Goal: Check status: Check status

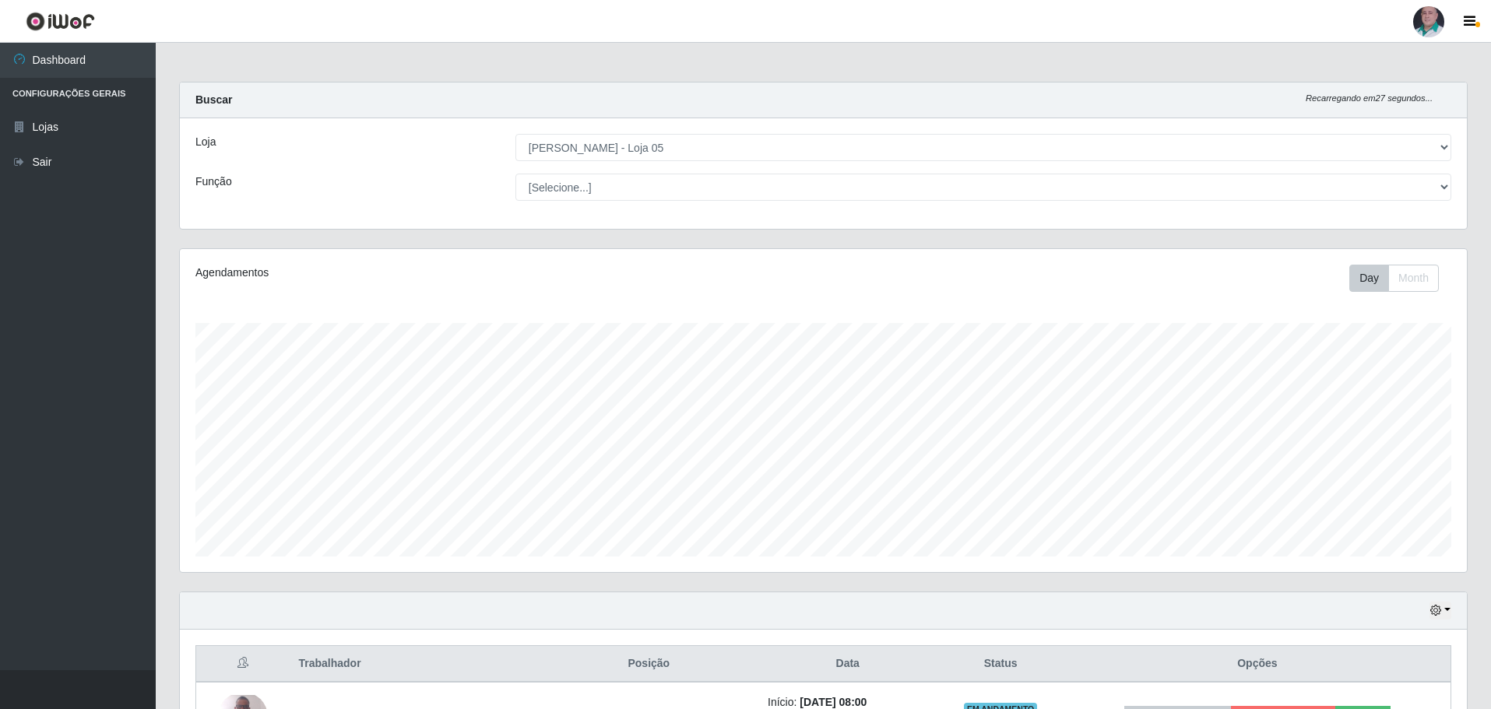
select select "252"
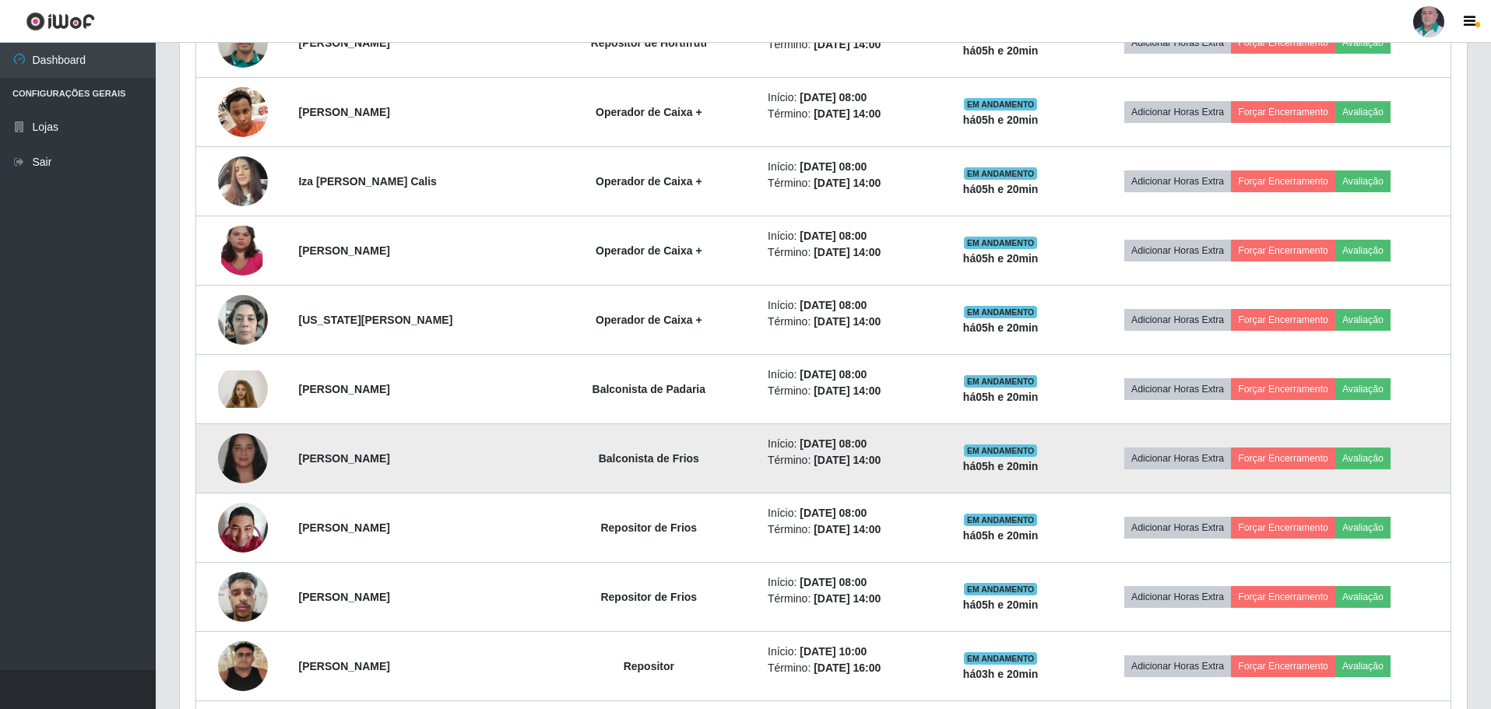
scroll to position [474, 0]
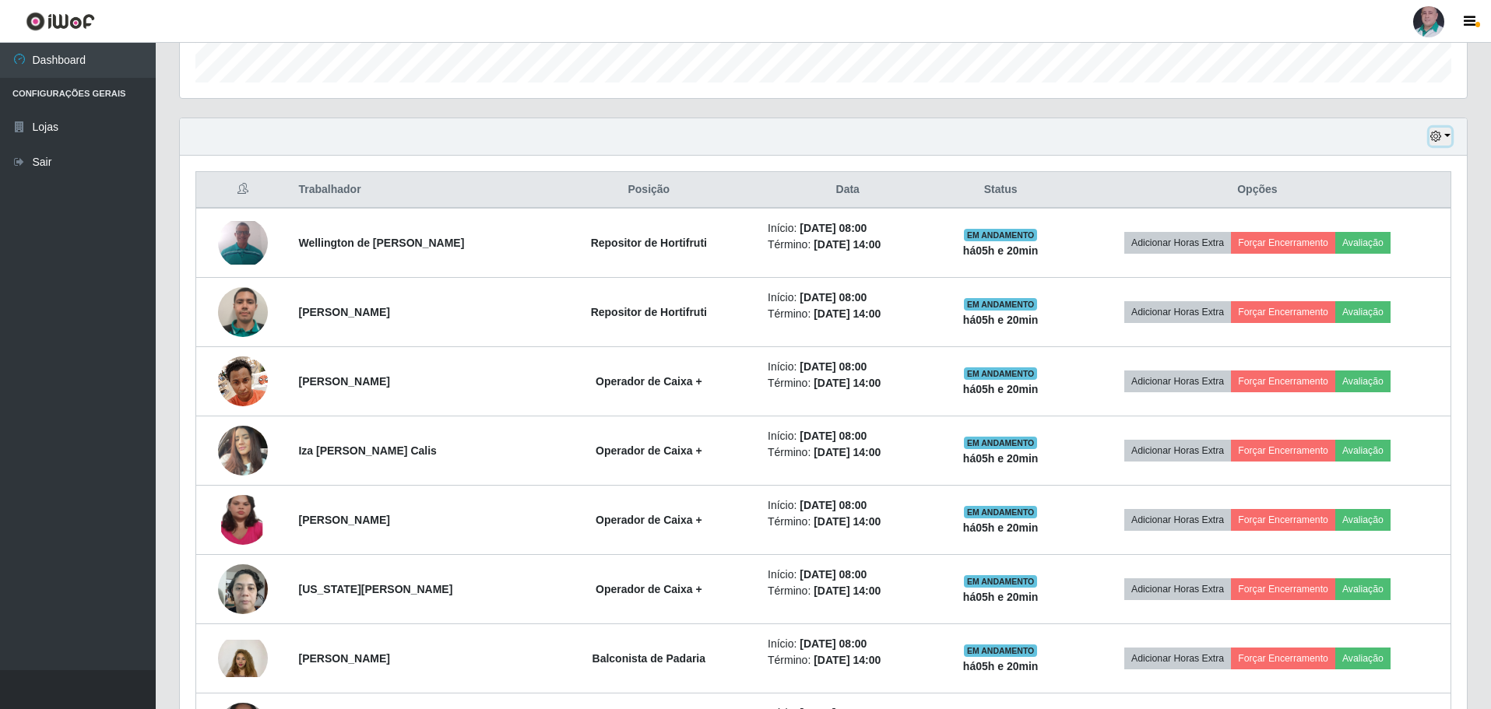
click at [1445, 138] on button "button" at bounding box center [1440, 137] width 22 height 18
click at [1377, 227] on button "3 dias" at bounding box center [1388, 229] width 123 height 33
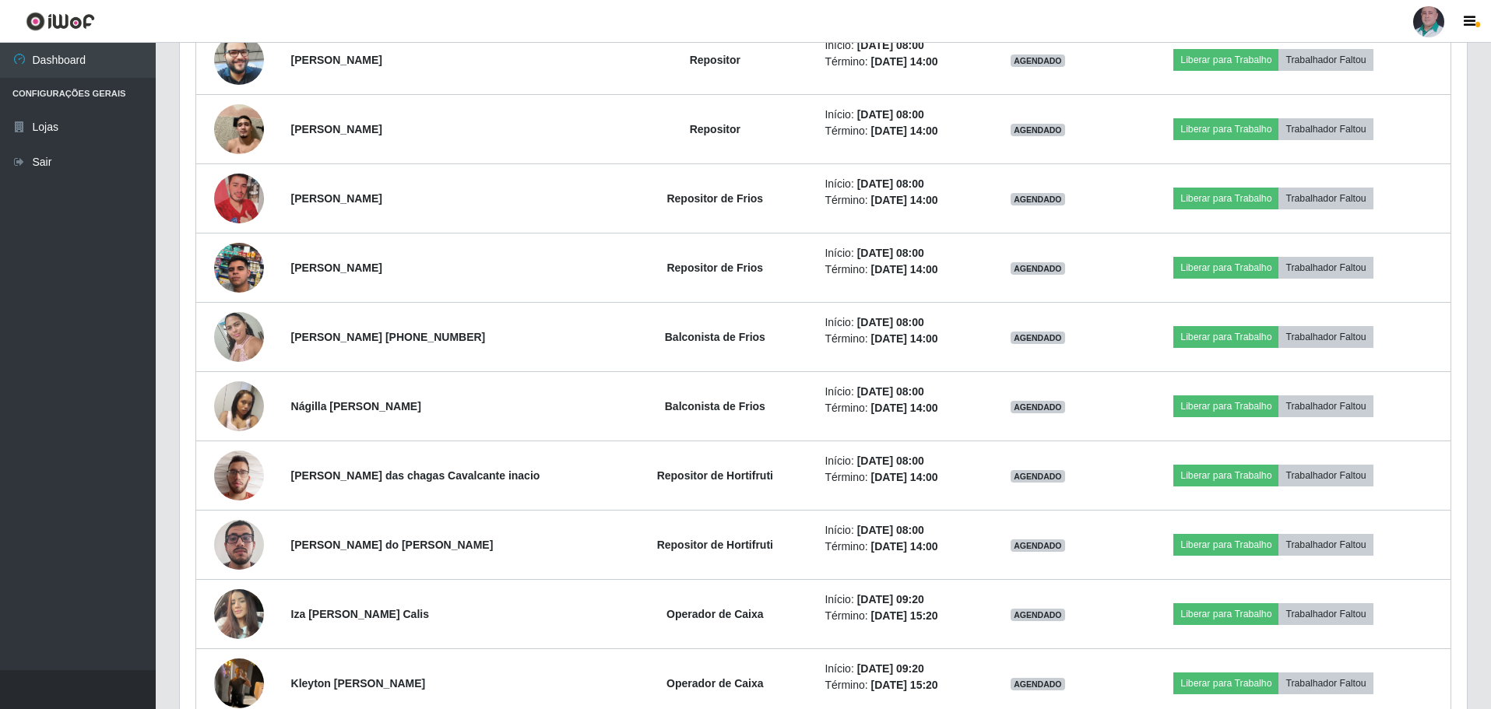
scroll to position [2342, 0]
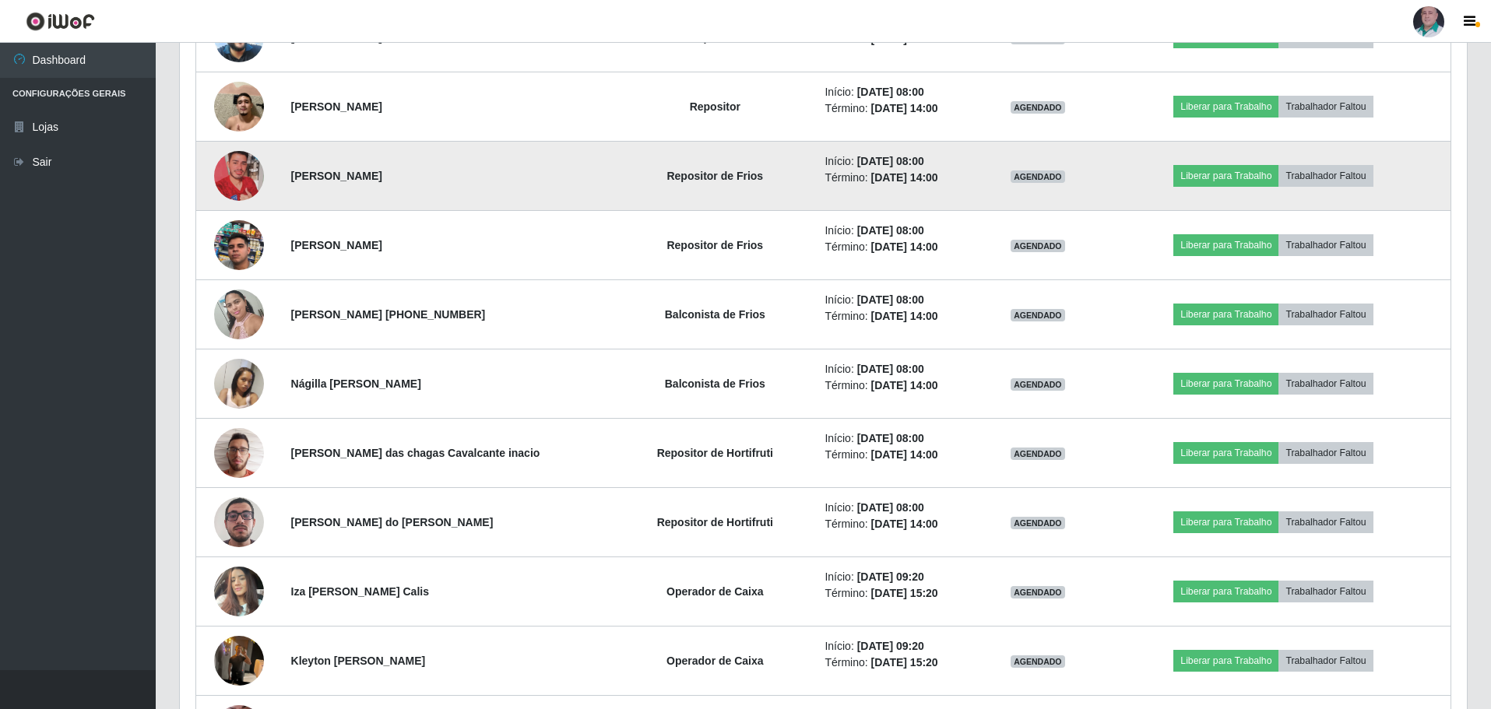
click at [227, 181] on img at bounding box center [239, 176] width 50 height 89
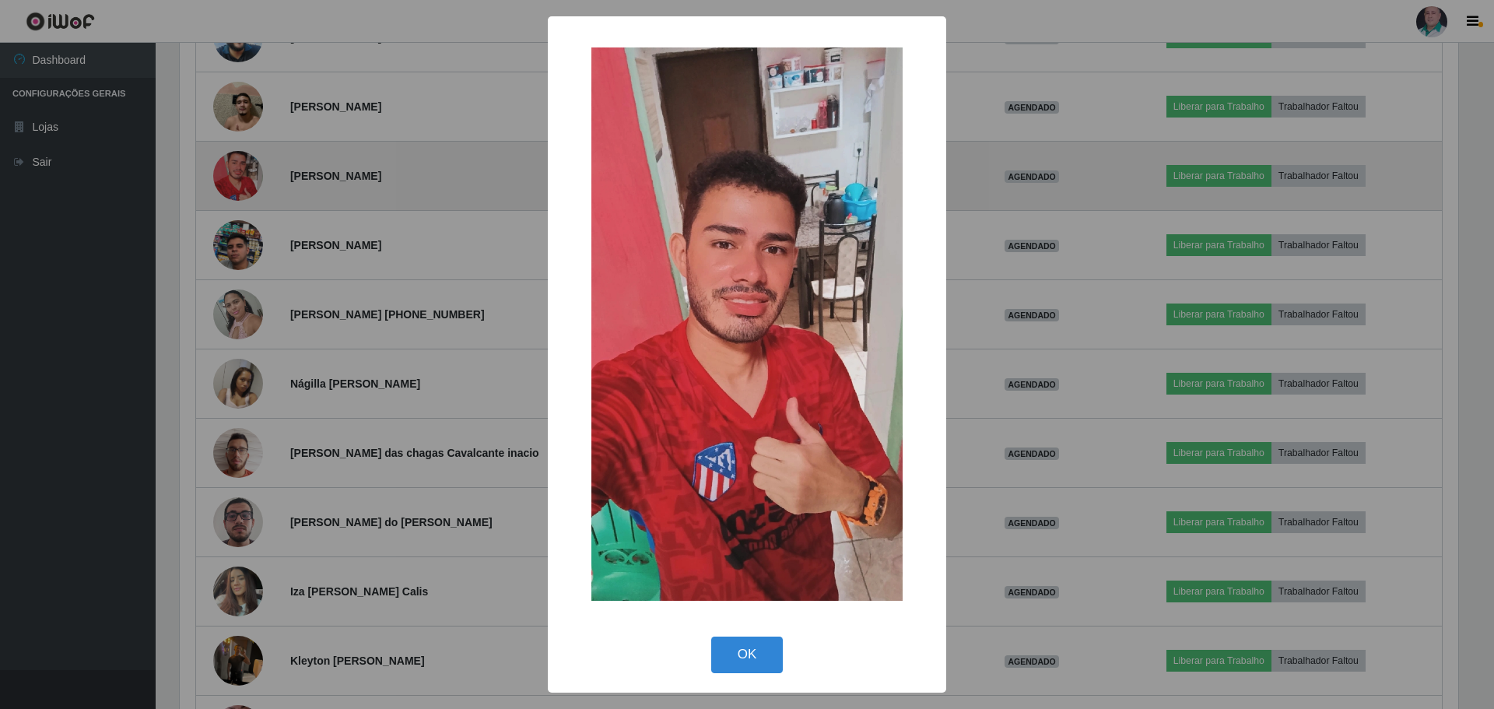
click at [227, 181] on div "× OK Cancel" at bounding box center [747, 354] width 1494 height 709
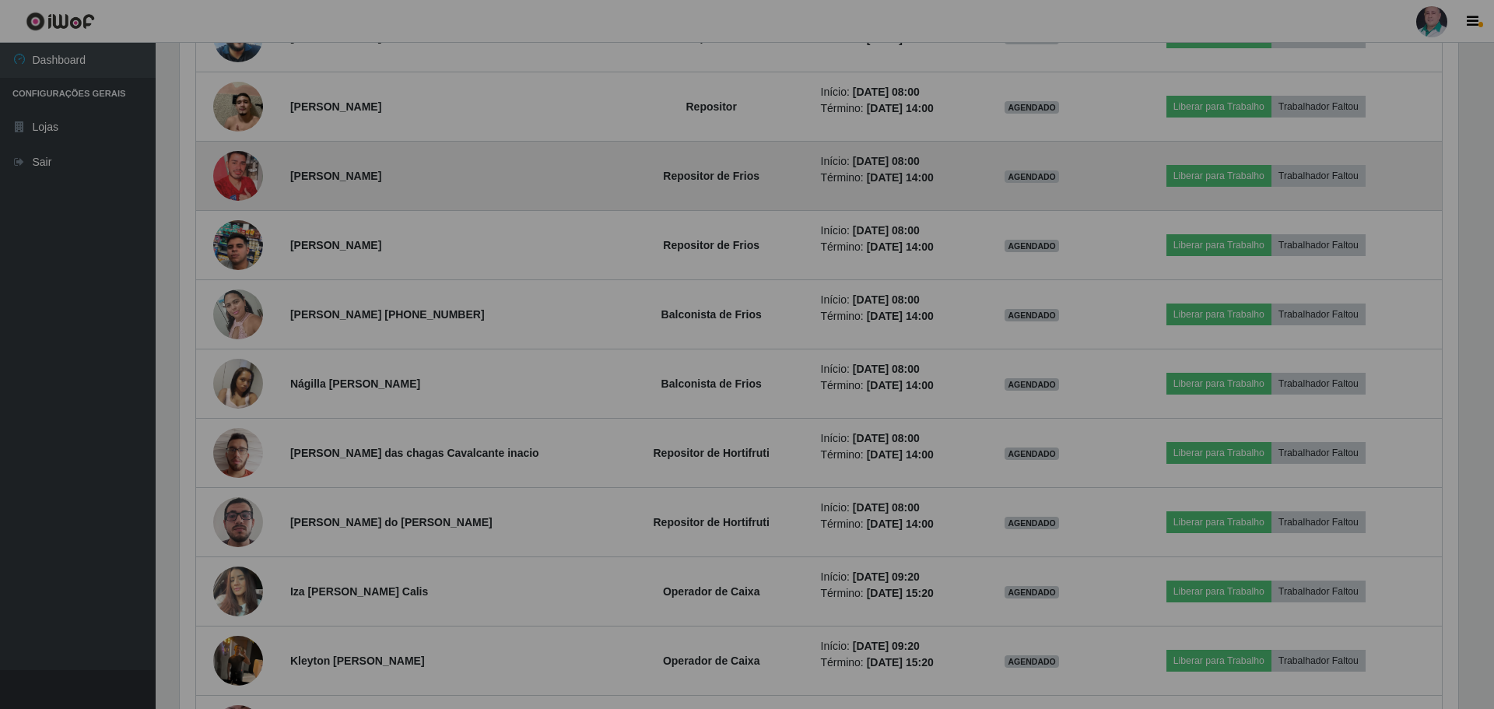
scroll to position [323, 1287]
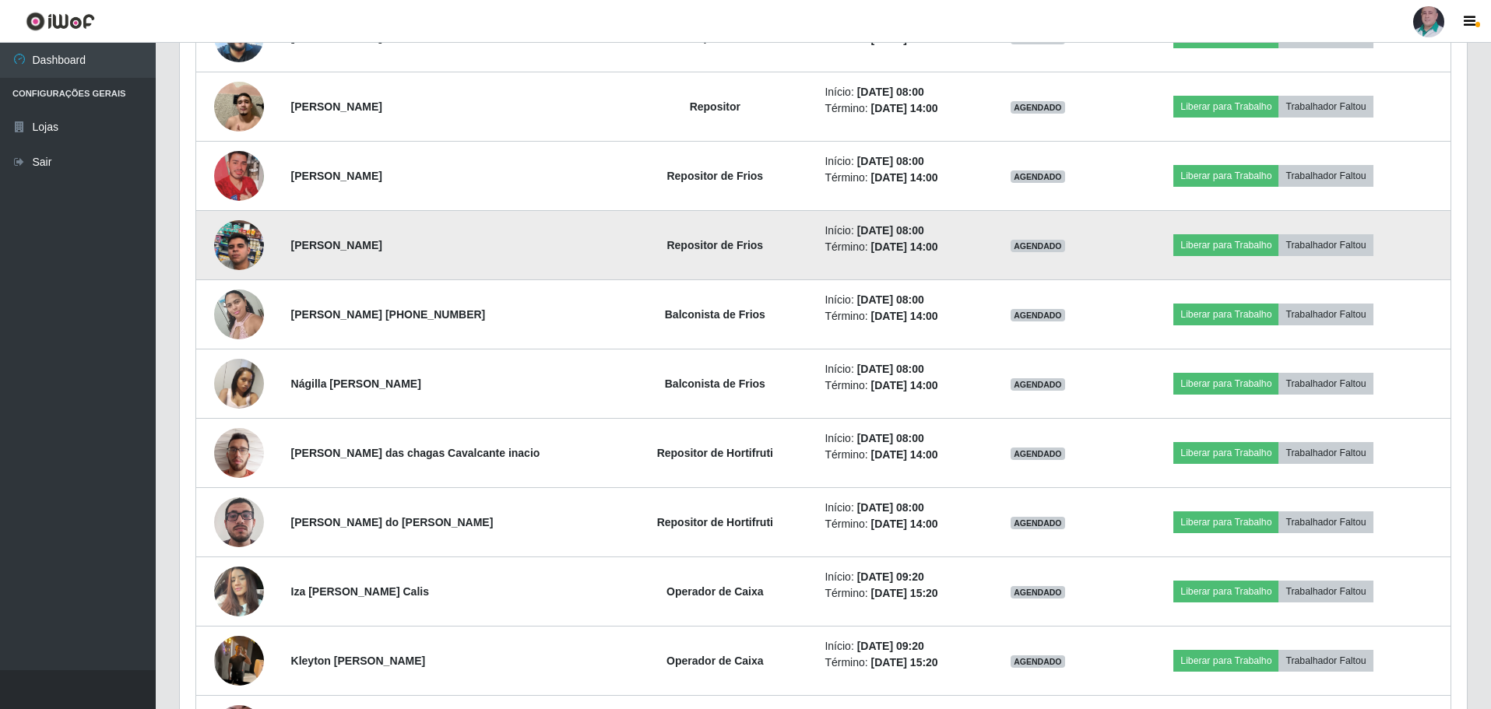
click at [244, 237] on img at bounding box center [239, 245] width 50 height 89
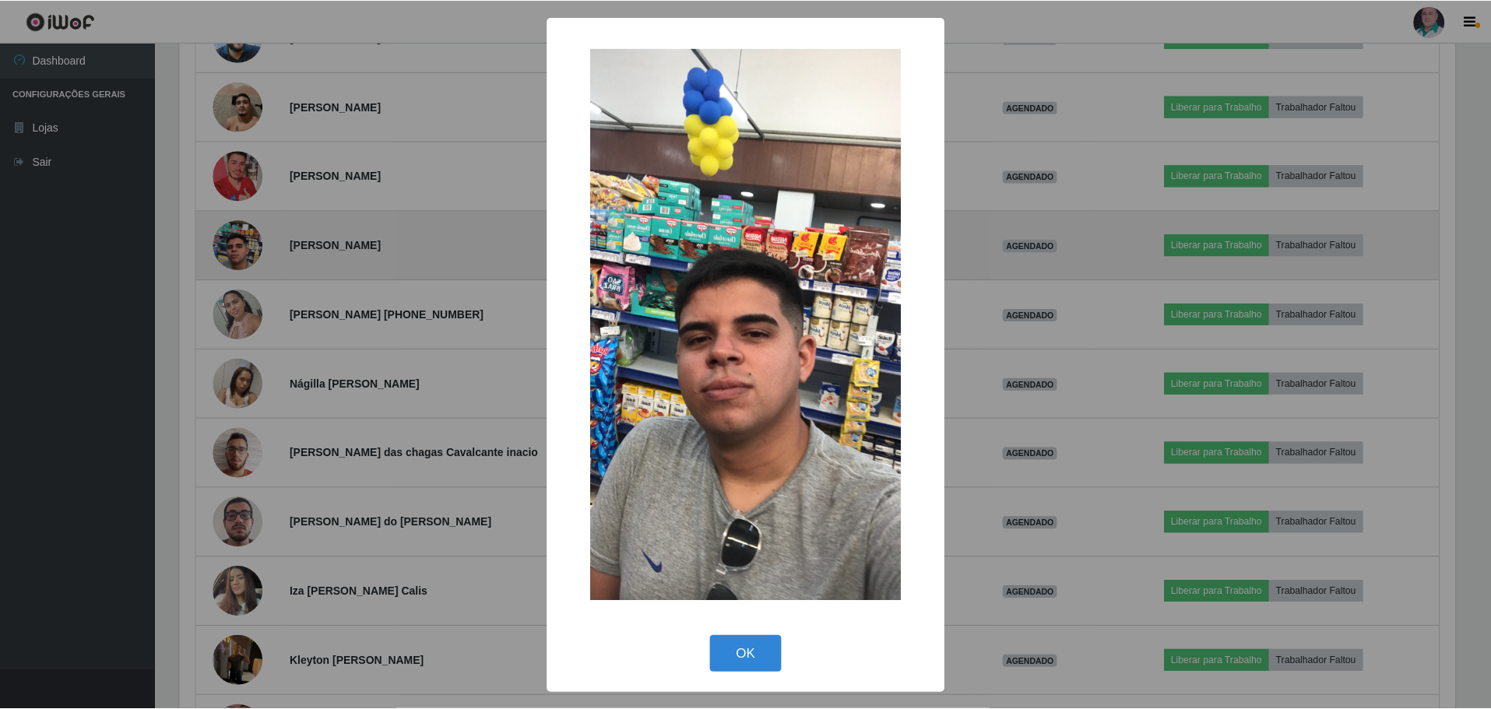
scroll to position [323, 1279]
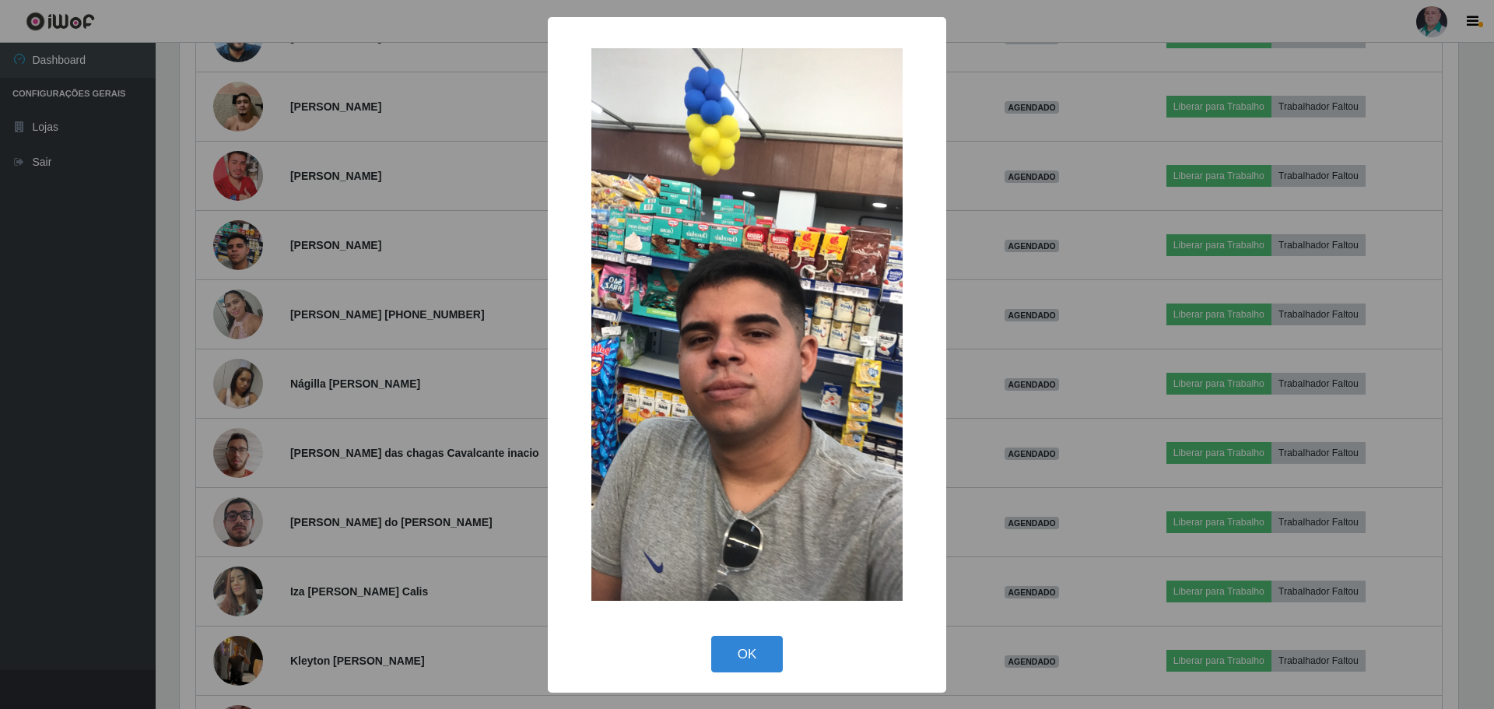
click at [241, 172] on div "× OK Cancel" at bounding box center [747, 354] width 1494 height 709
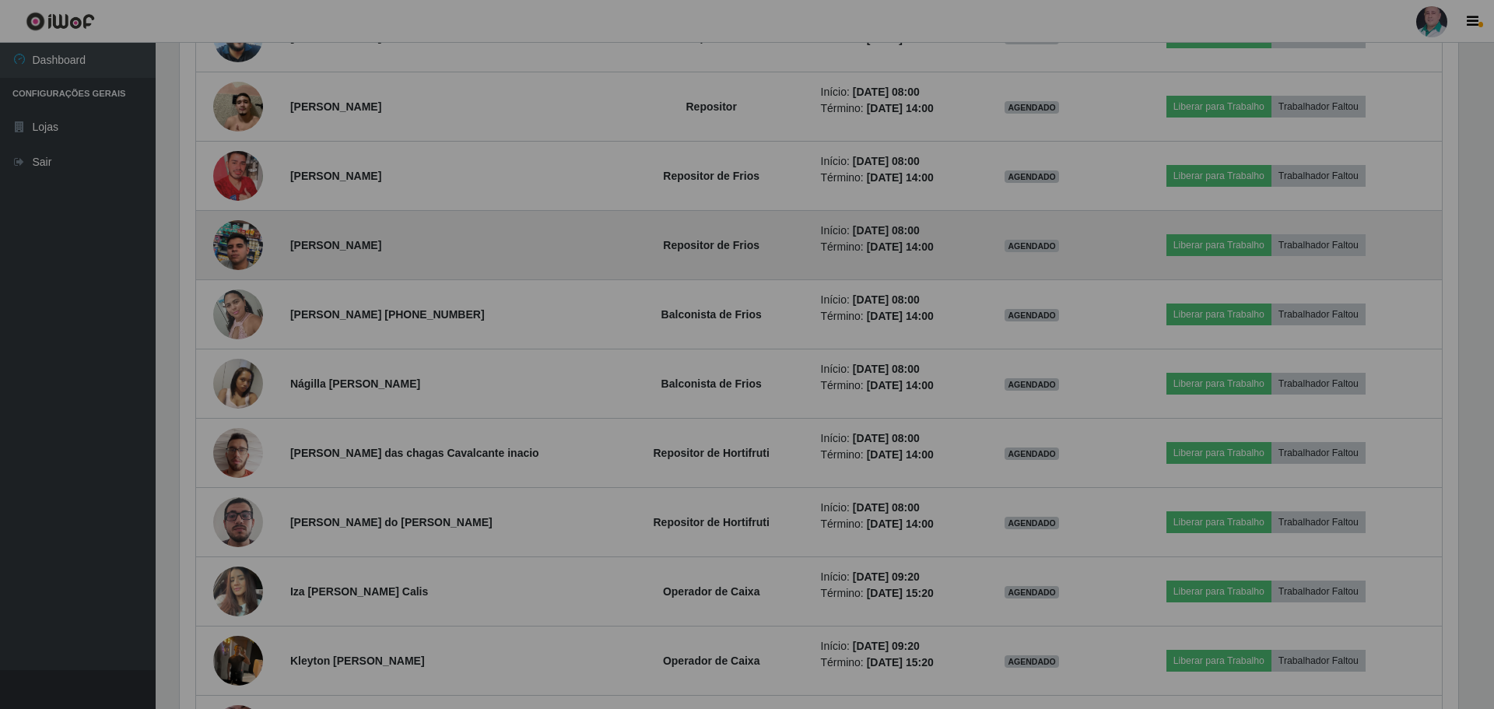
scroll to position [323, 1287]
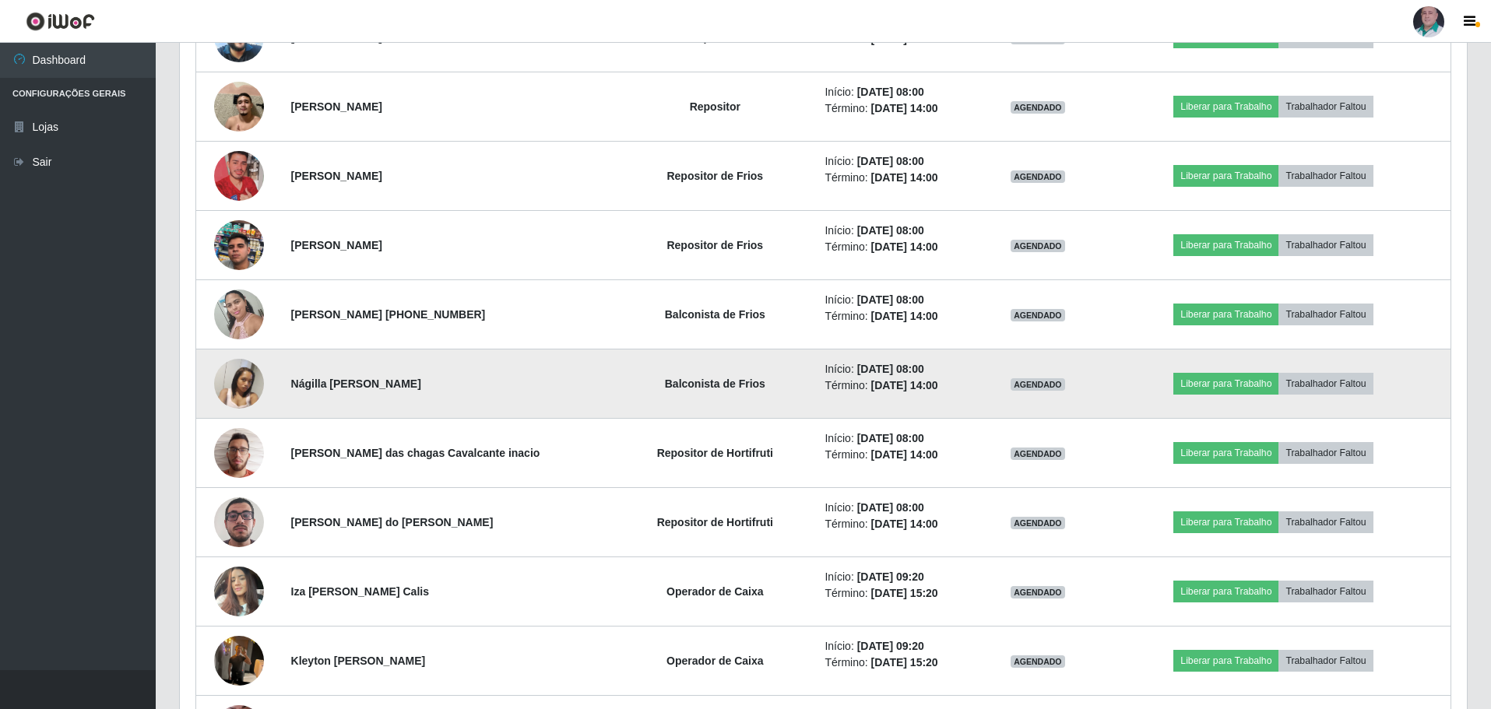
click at [244, 383] on img at bounding box center [239, 383] width 50 height 66
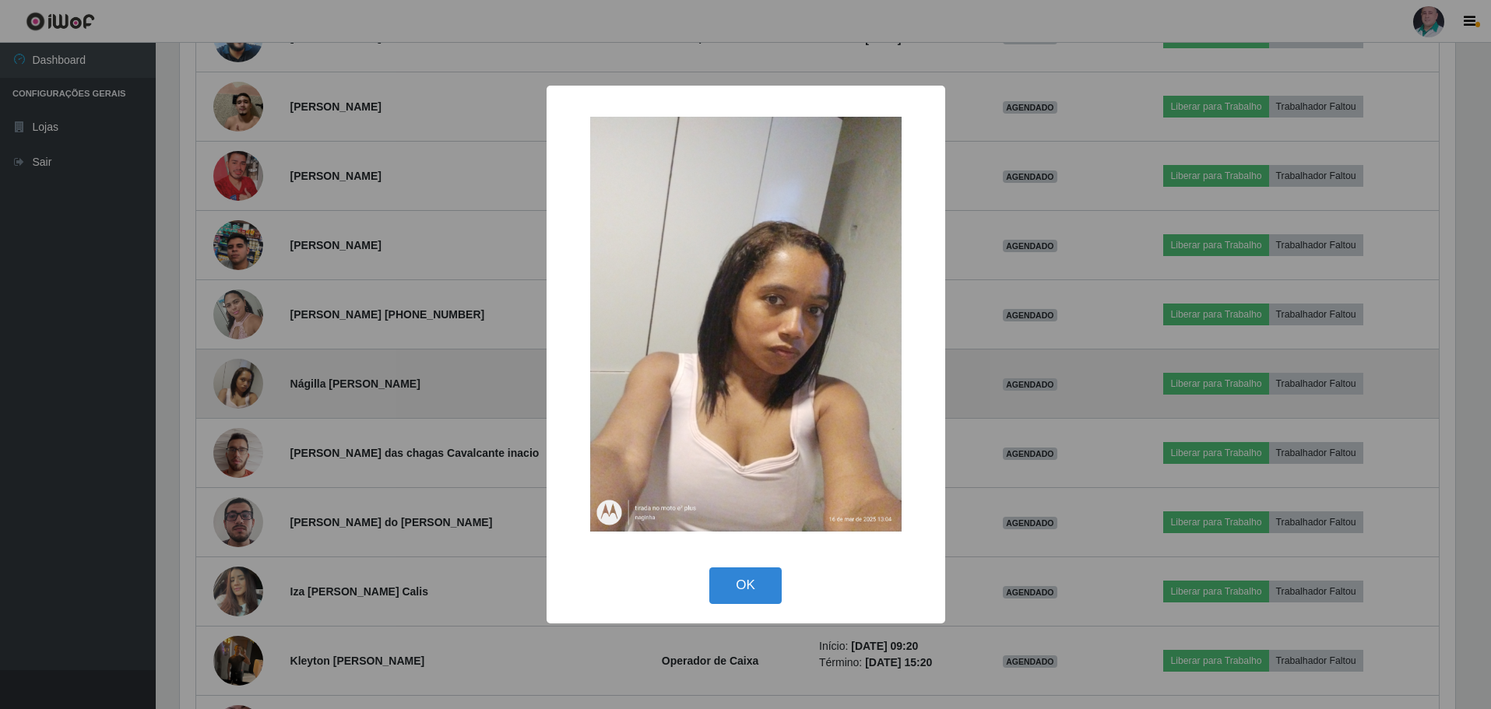
scroll to position [323, 1279]
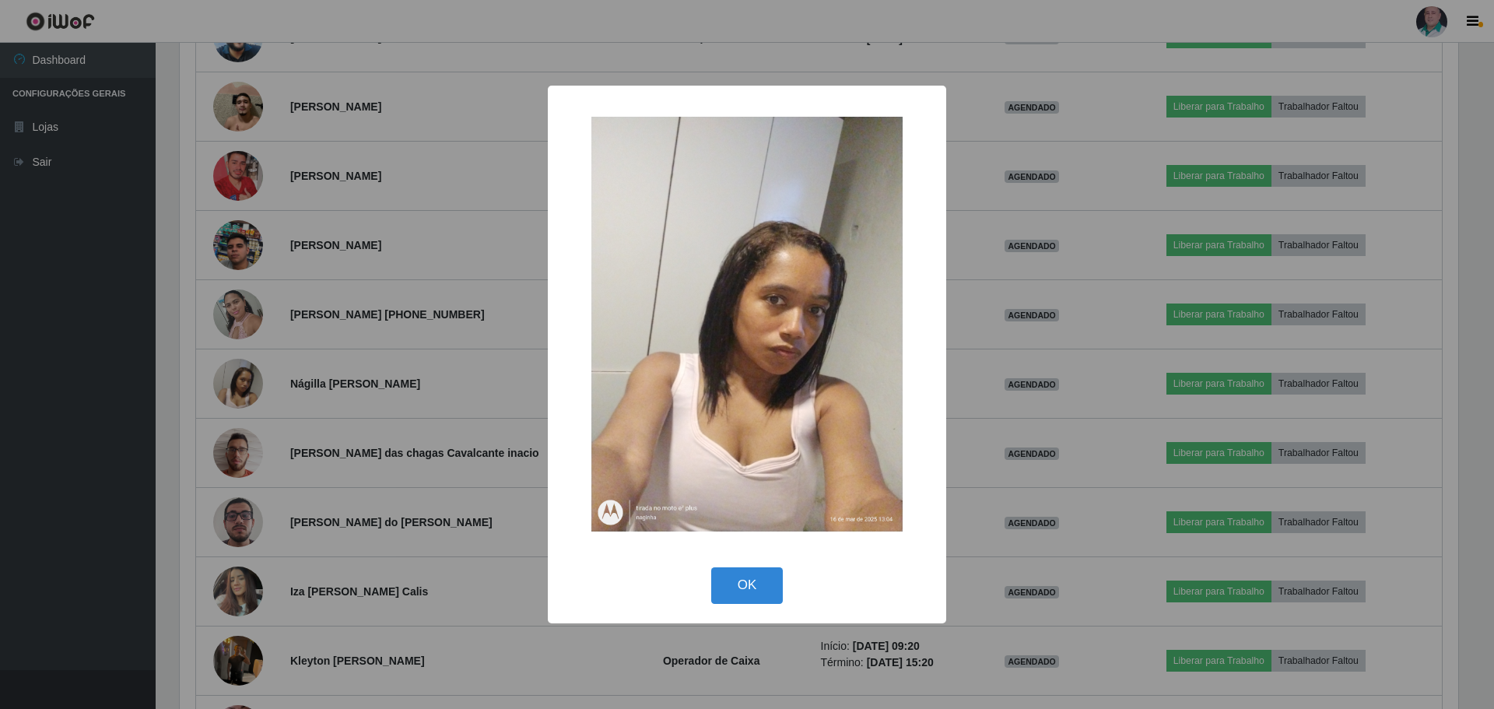
click at [246, 383] on div "× OK Cancel" at bounding box center [747, 354] width 1494 height 709
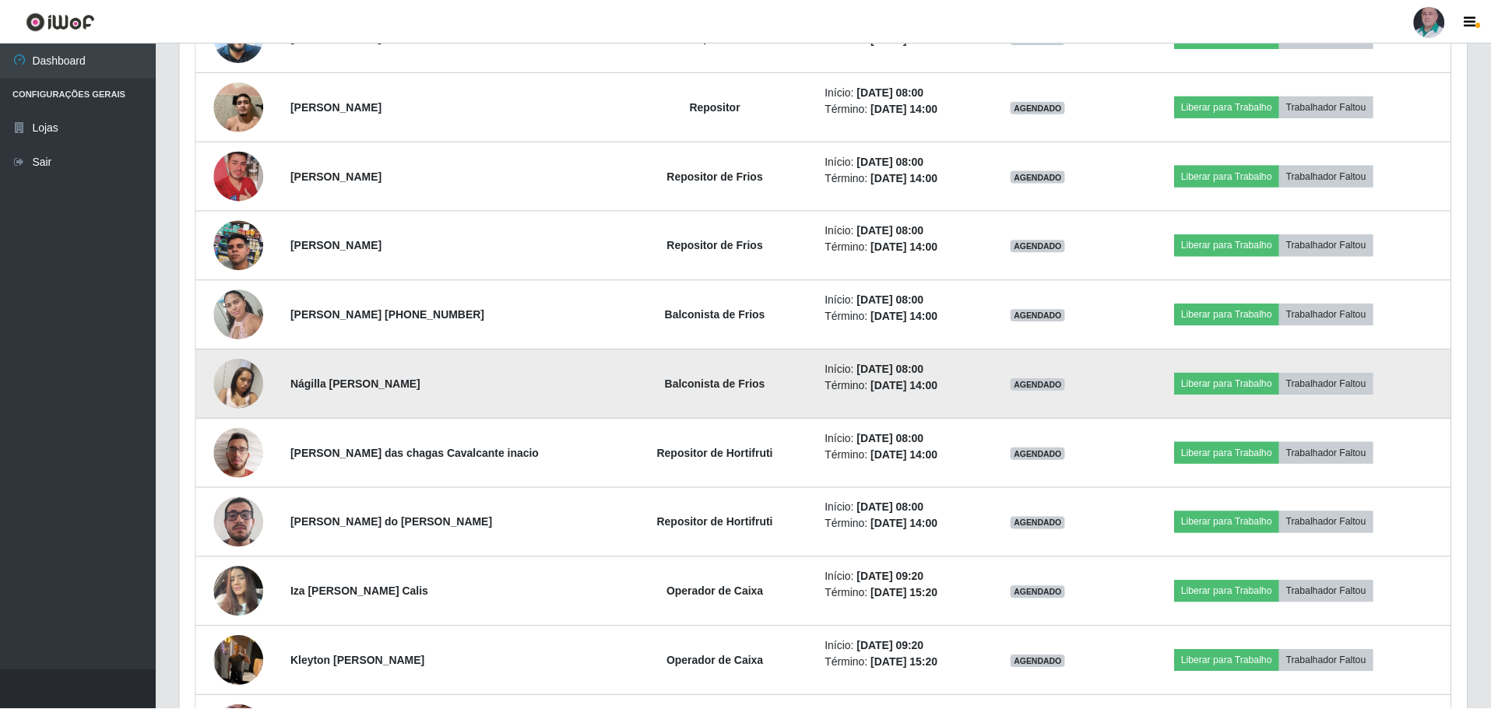
scroll to position [323, 1287]
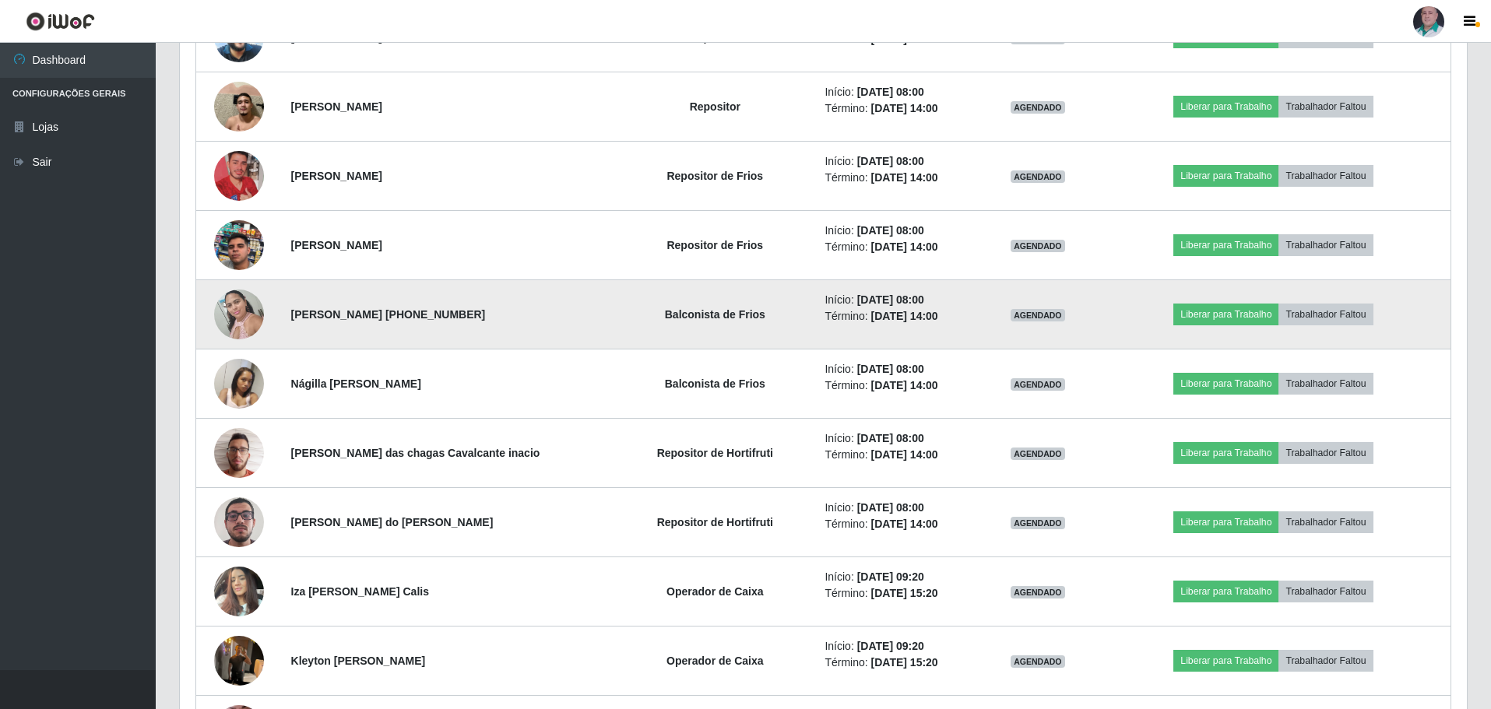
click at [227, 327] on img at bounding box center [239, 314] width 50 height 66
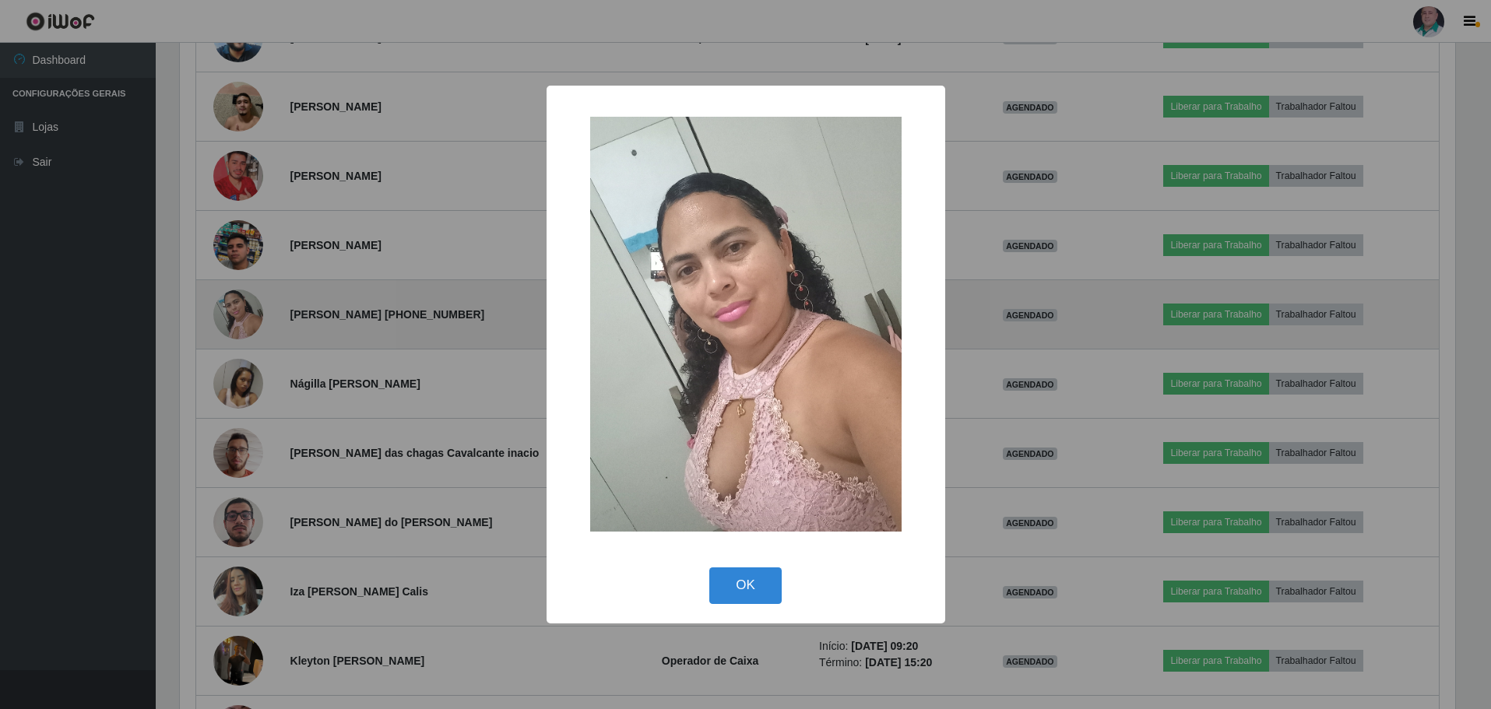
scroll to position [323, 1279]
click at [227, 327] on div "× OK Cancel" at bounding box center [747, 354] width 1494 height 709
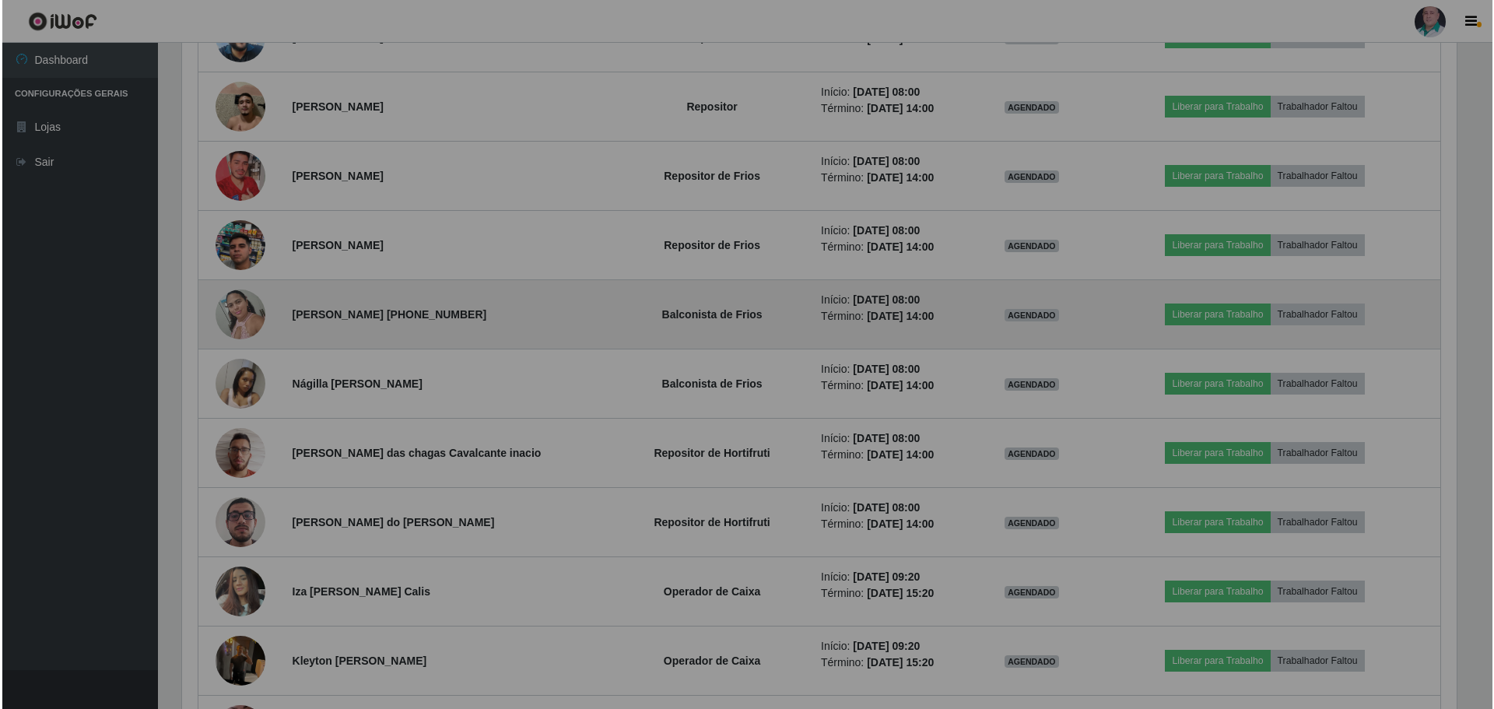
scroll to position [323, 1287]
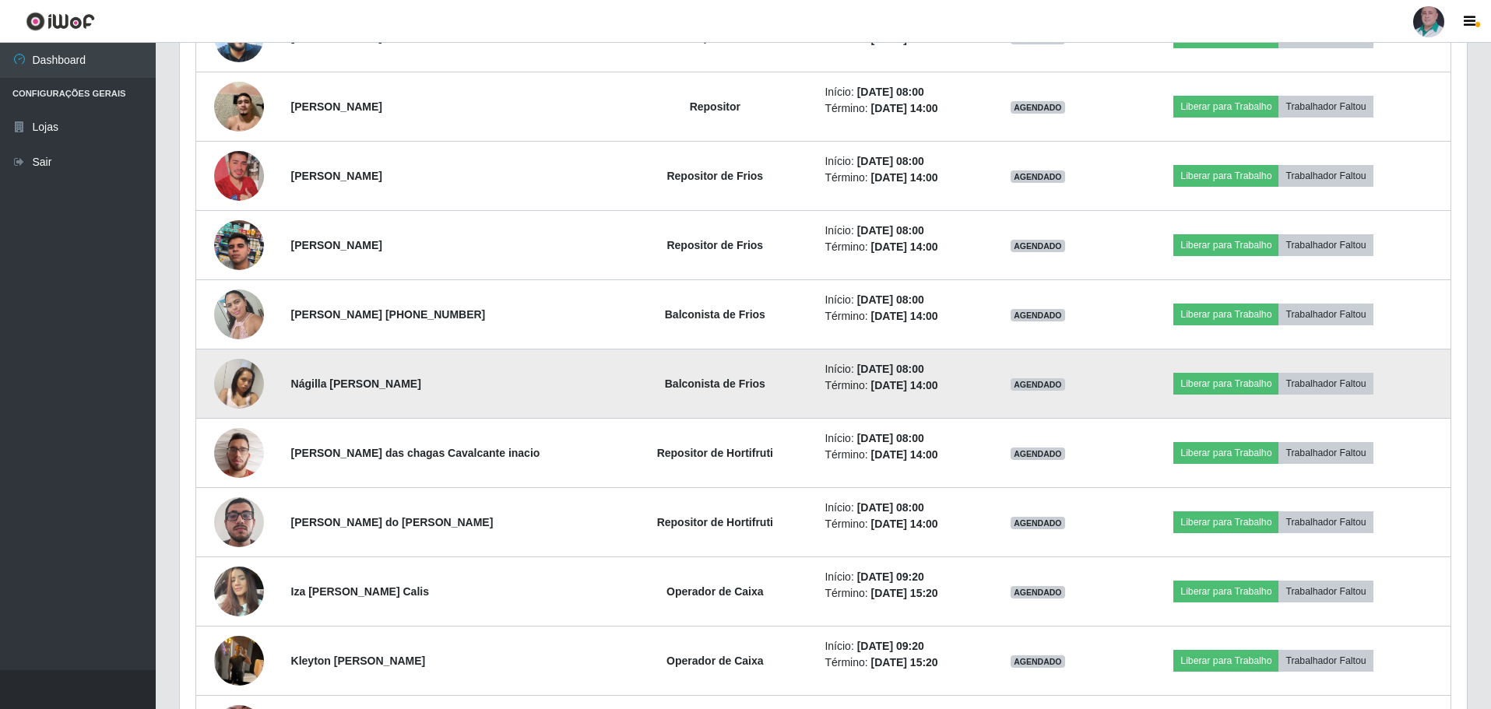
click at [244, 391] on img at bounding box center [239, 383] width 50 height 66
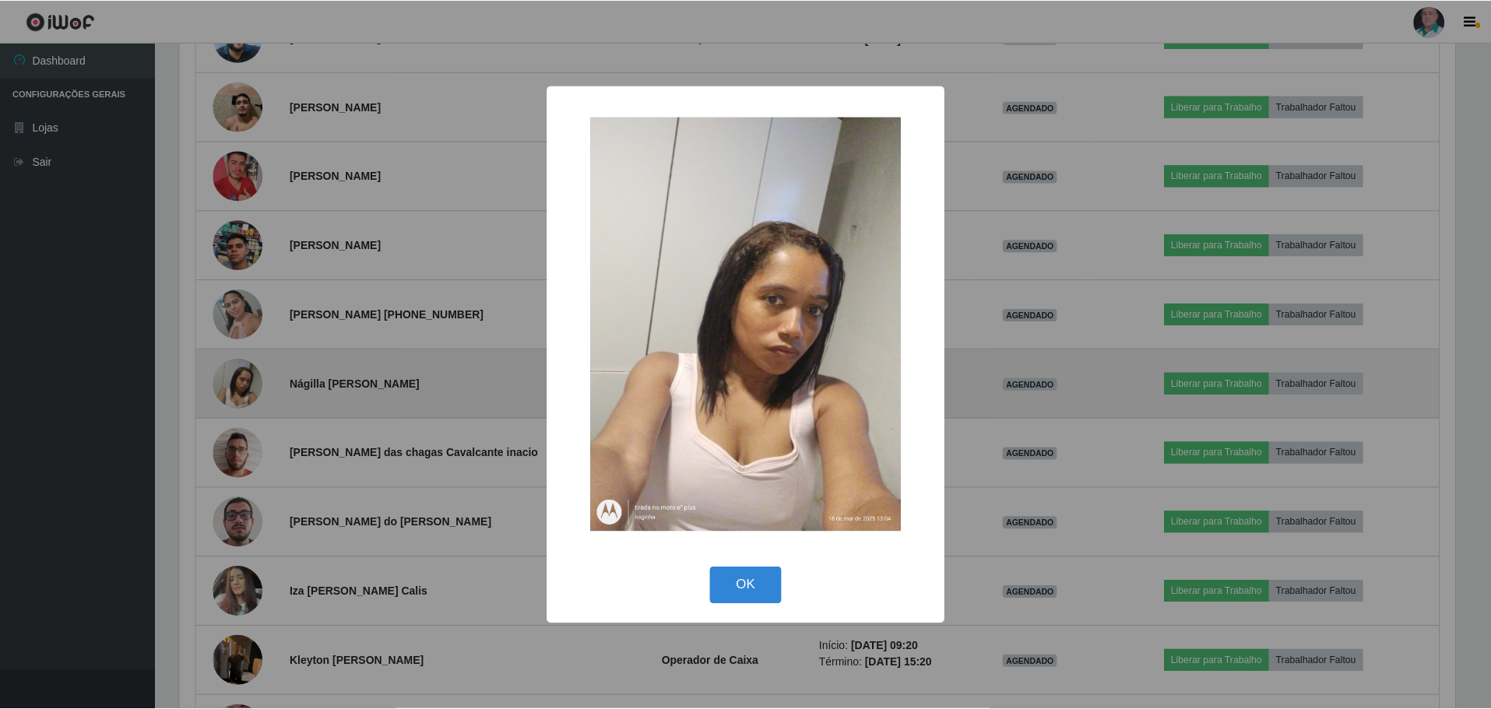
scroll to position [323, 1279]
click at [244, 391] on div "× OK Cancel" at bounding box center [747, 354] width 1494 height 709
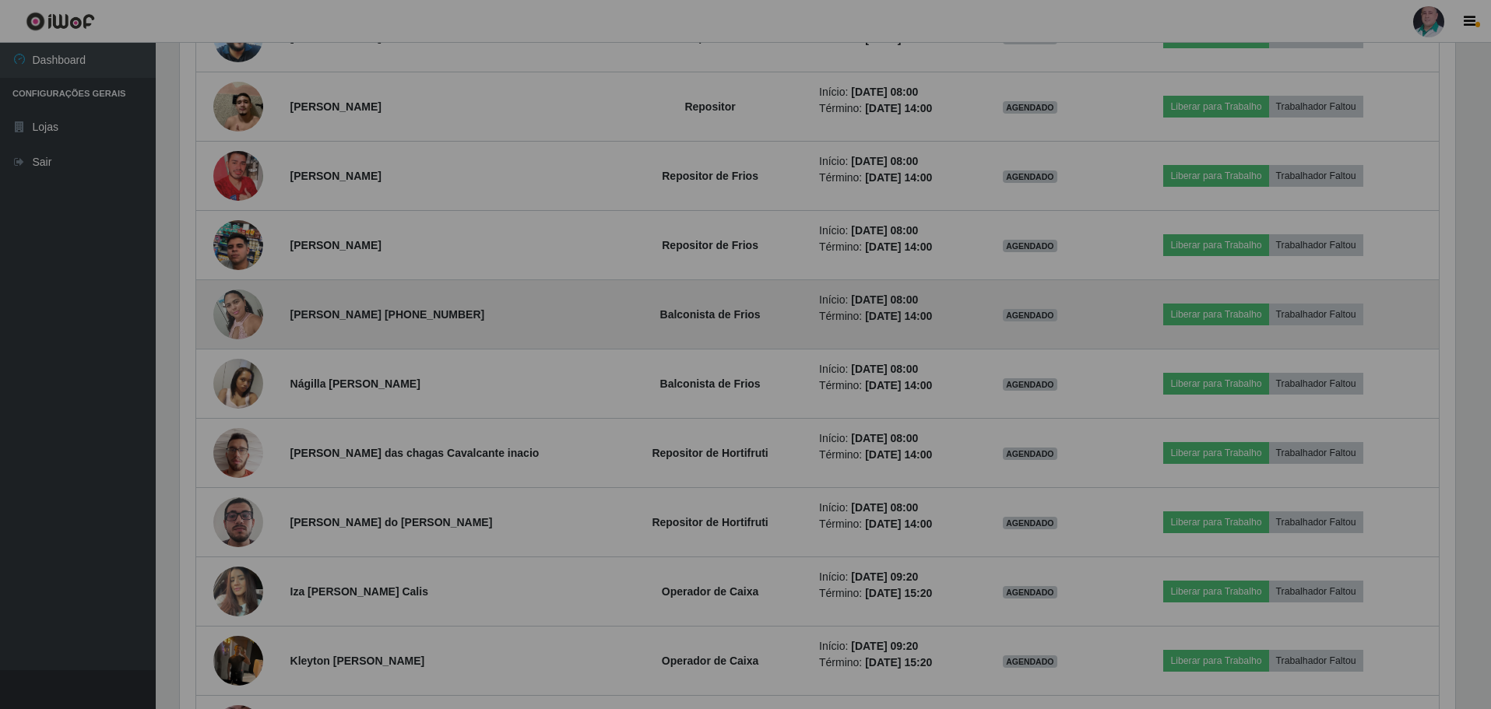
scroll to position [323, 1287]
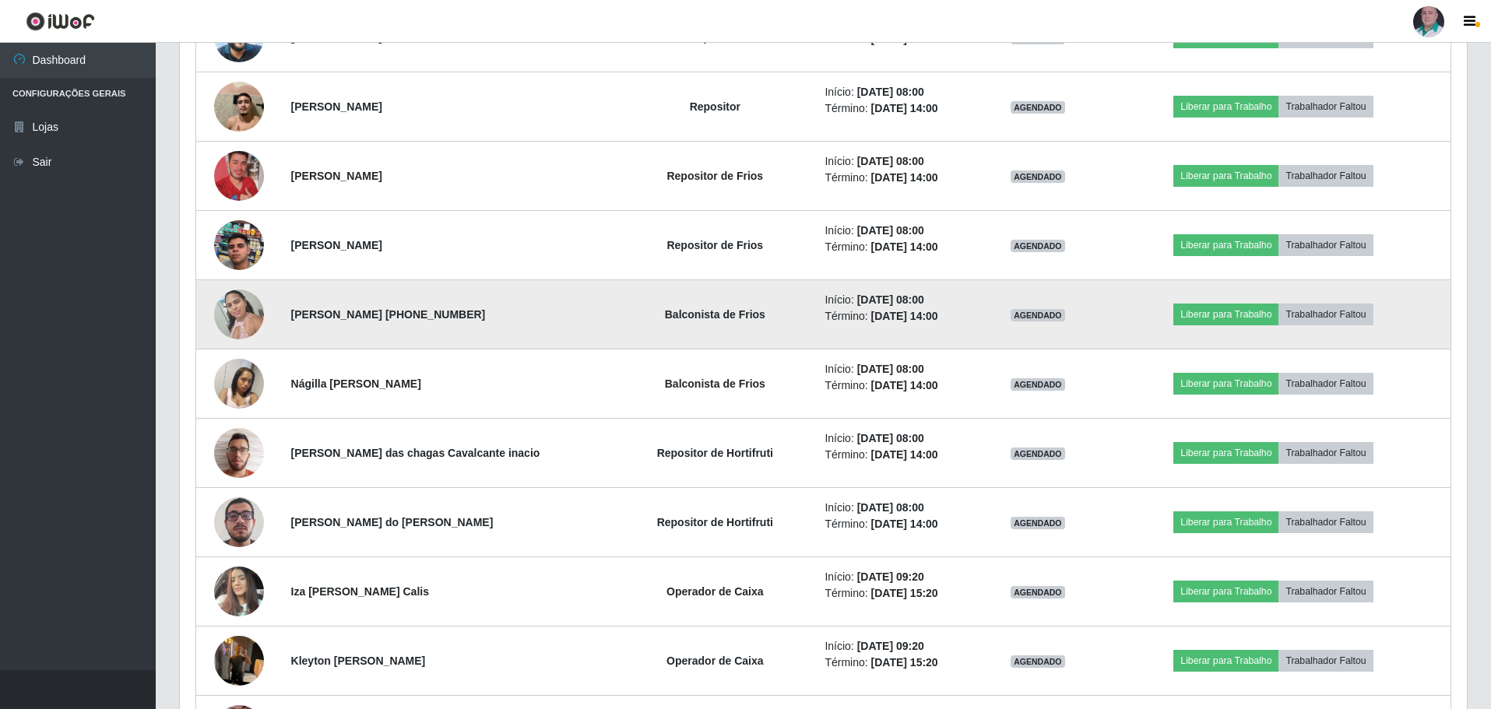
click at [239, 321] on img at bounding box center [239, 314] width 50 height 66
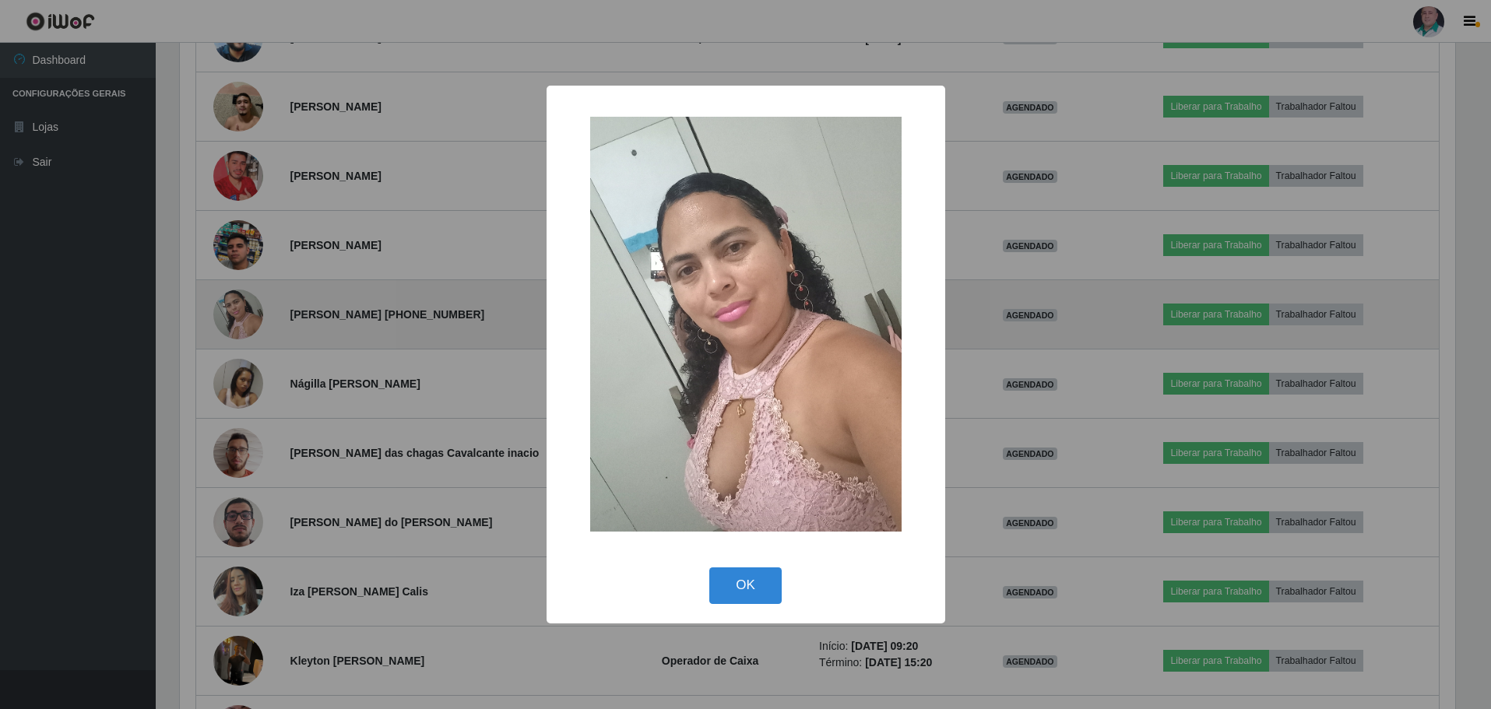
scroll to position [323, 1279]
click at [239, 321] on div "× OK Cancel" at bounding box center [747, 354] width 1494 height 709
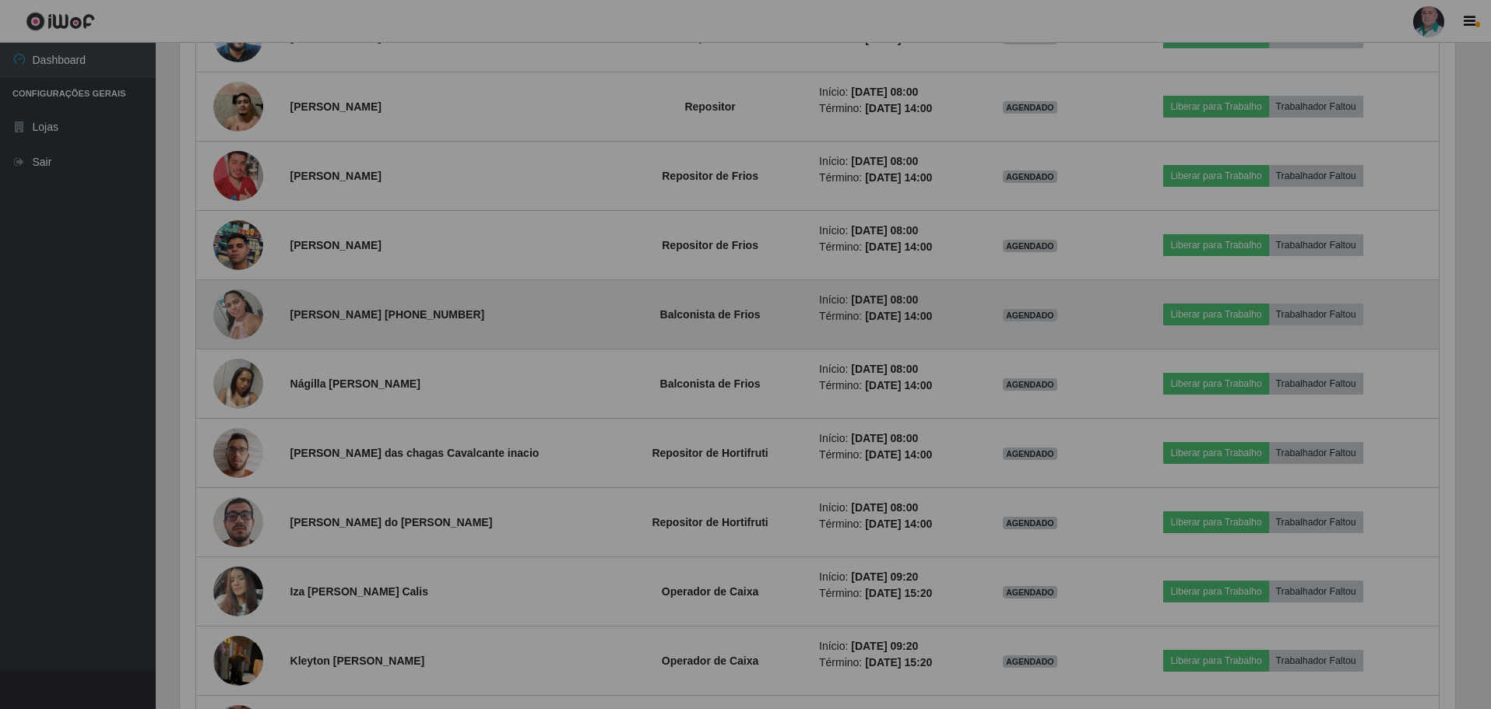
scroll to position [0, 0]
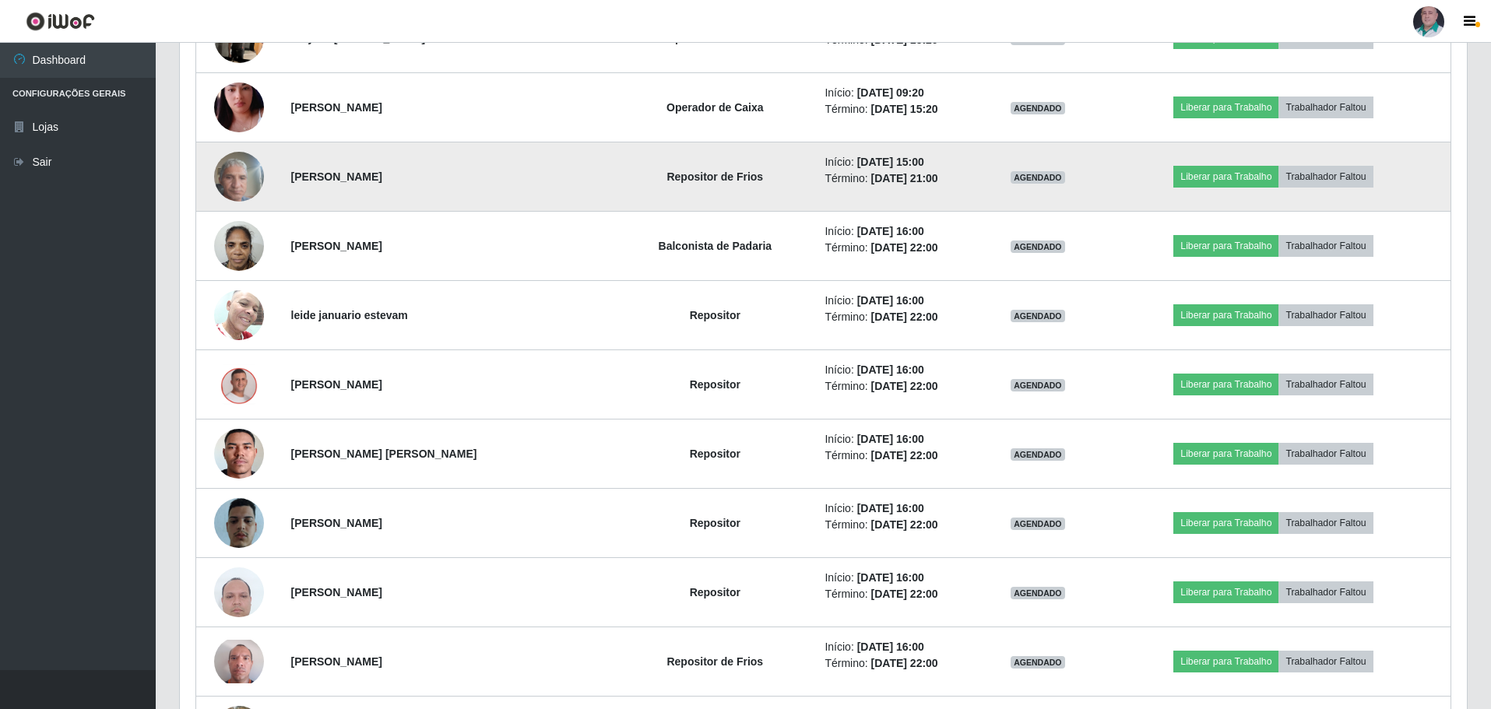
click at [244, 172] on img at bounding box center [239, 176] width 50 height 66
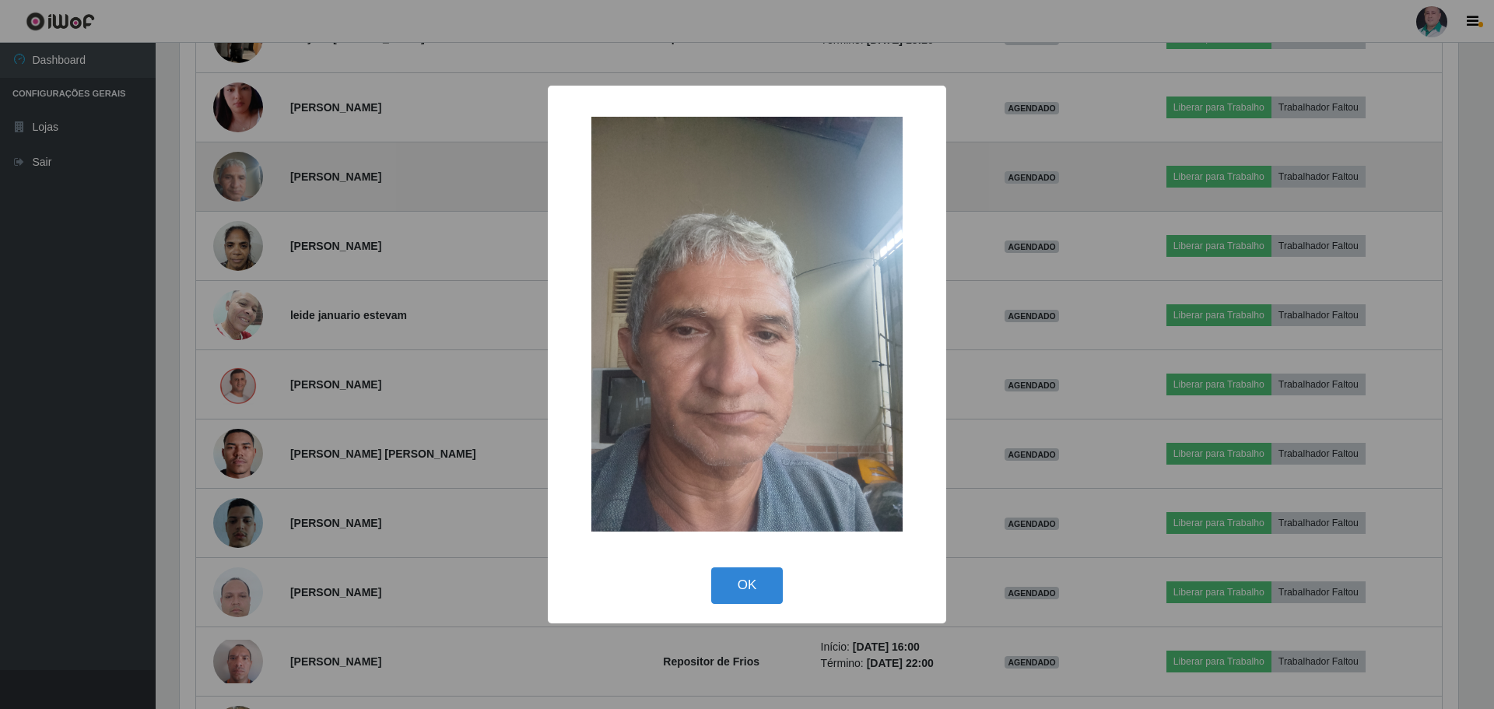
click at [244, 172] on div "× OK Cancel" at bounding box center [747, 354] width 1494 height 709
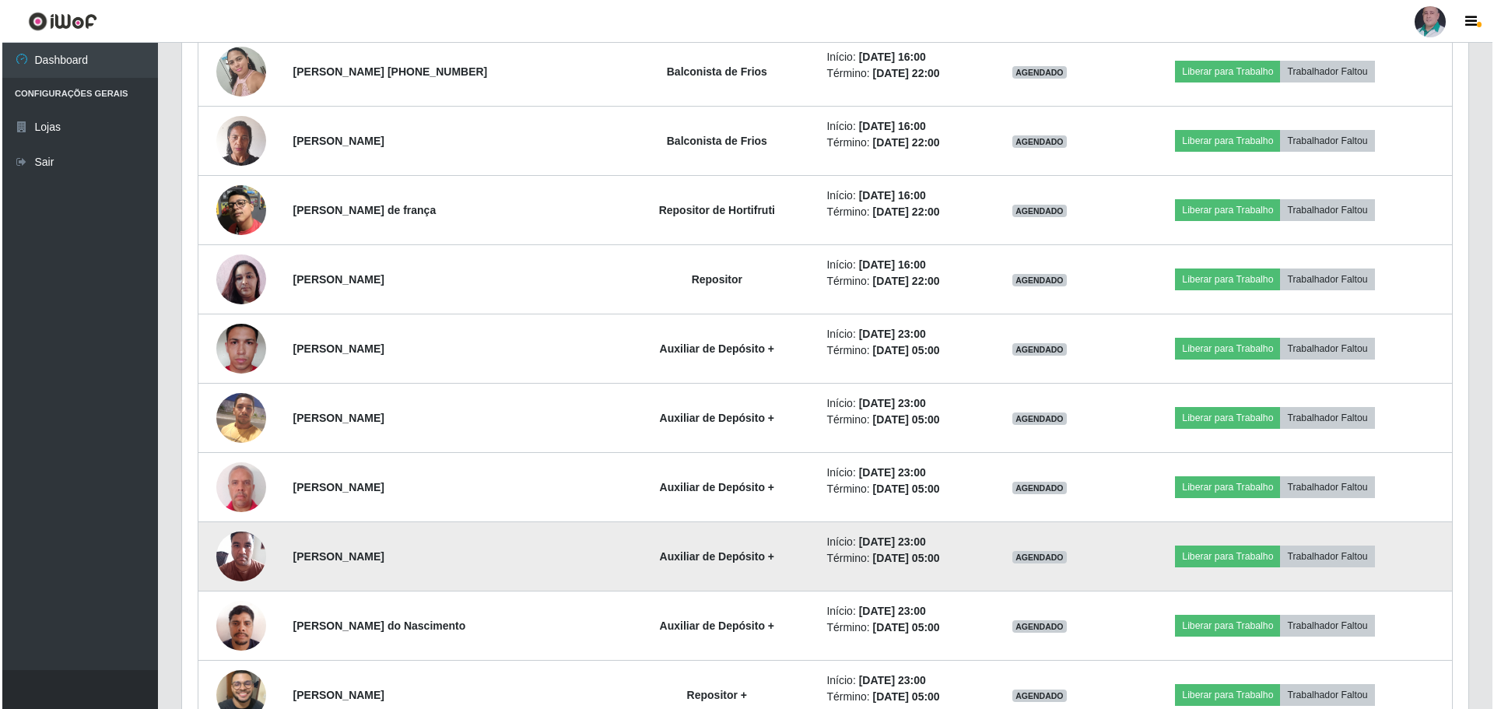
scroll to position [3665, 0]
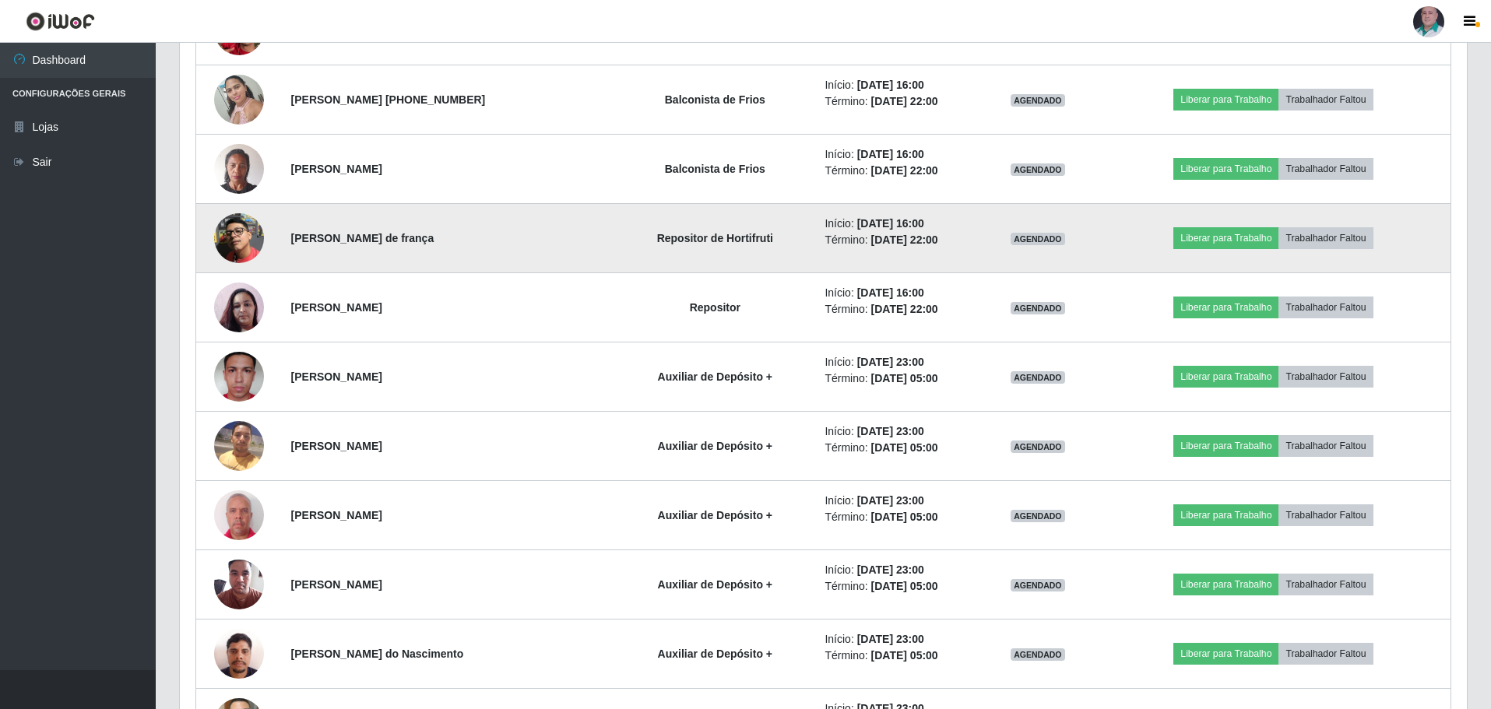
click at [241, 246] on img at bounding box center [239, 238] width 50 height 50
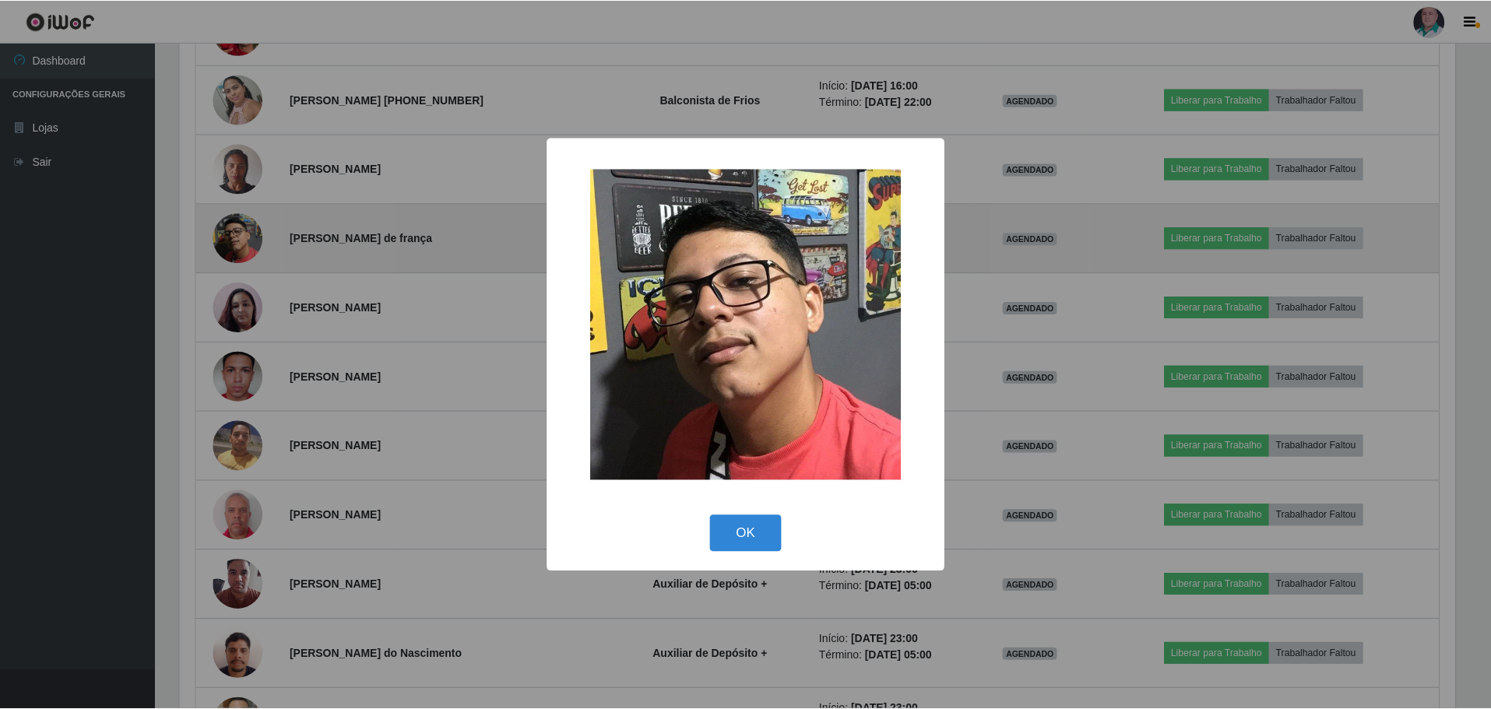
scroll to position [323, 1279]
click at [241, 246] on div "× OK Cancel" at bounding box center [747, 354] width 1494 height 709
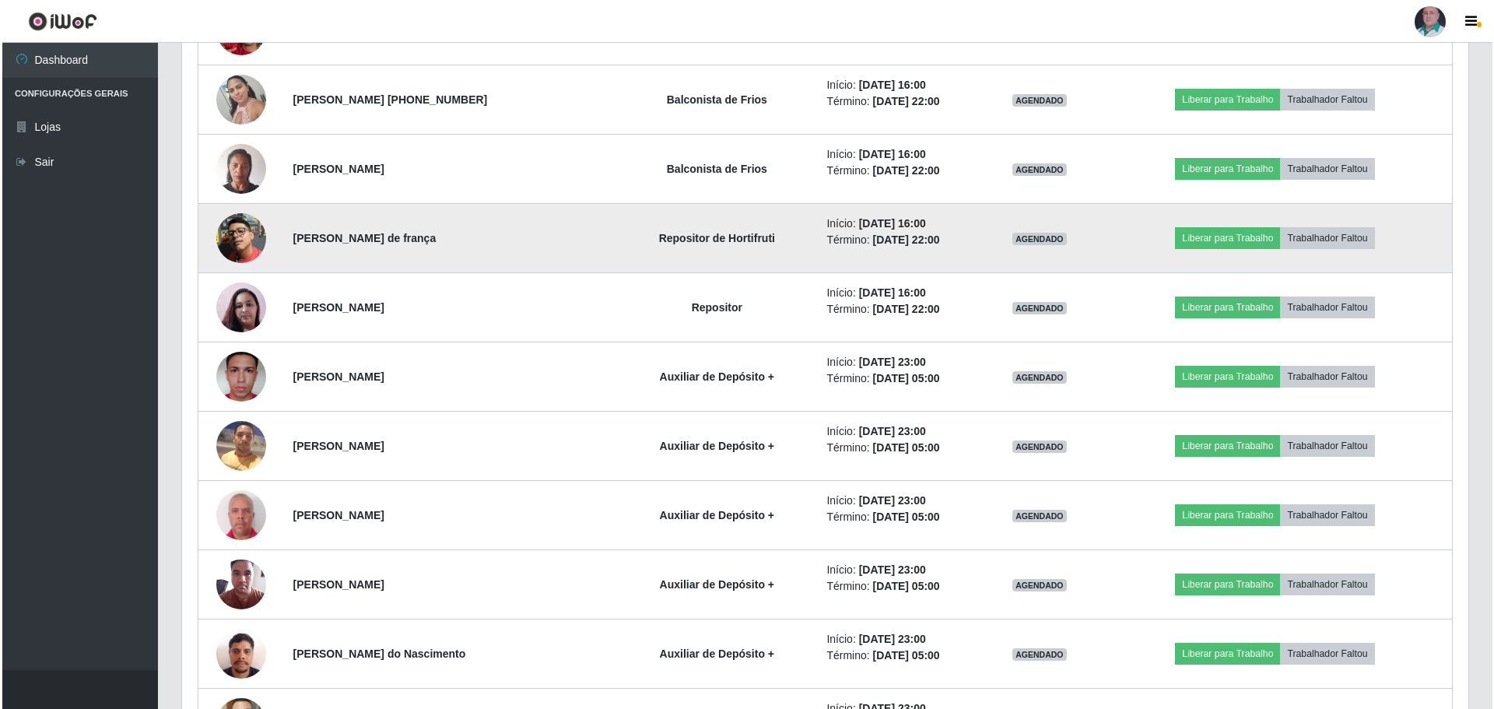
scroll to position [323, 1287]
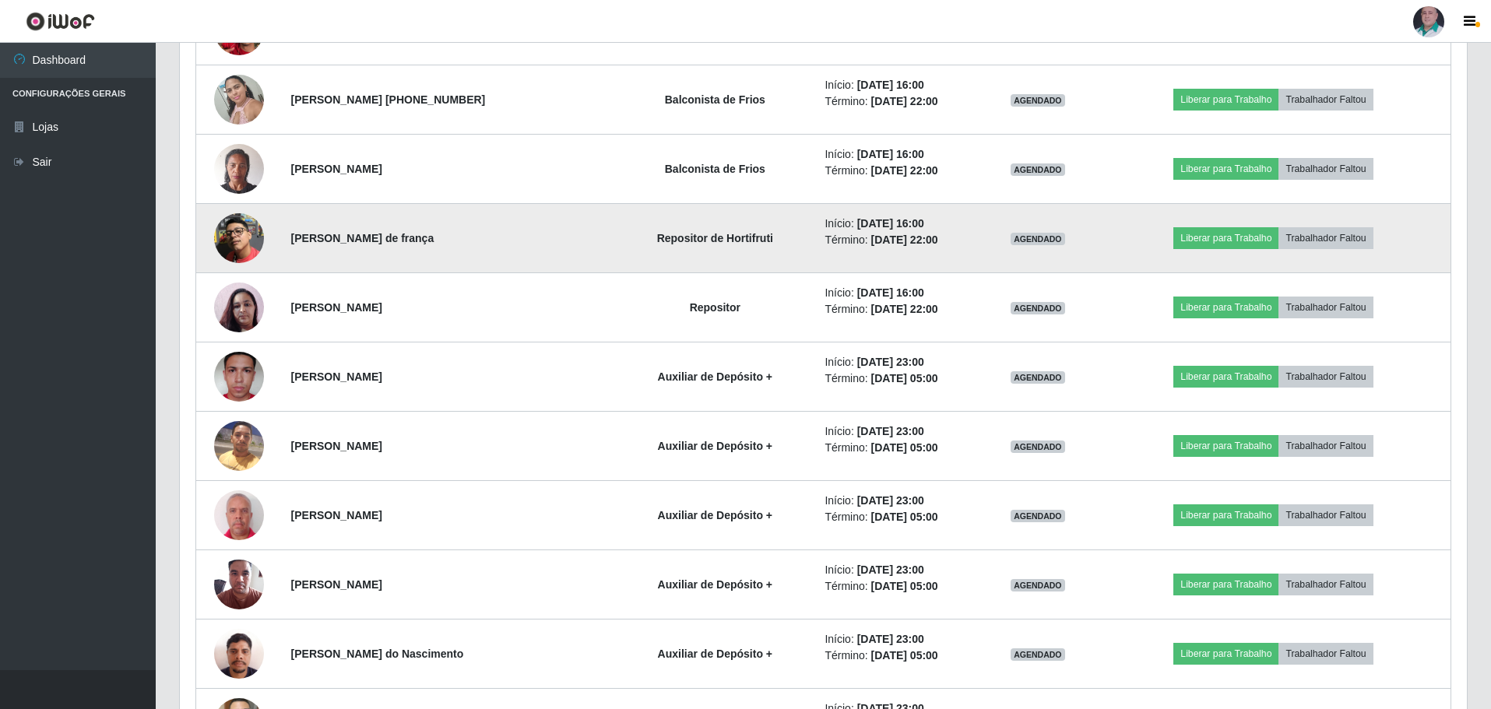
click at [234, 253] on img at bounding box center [239, 238] width 50 height 50
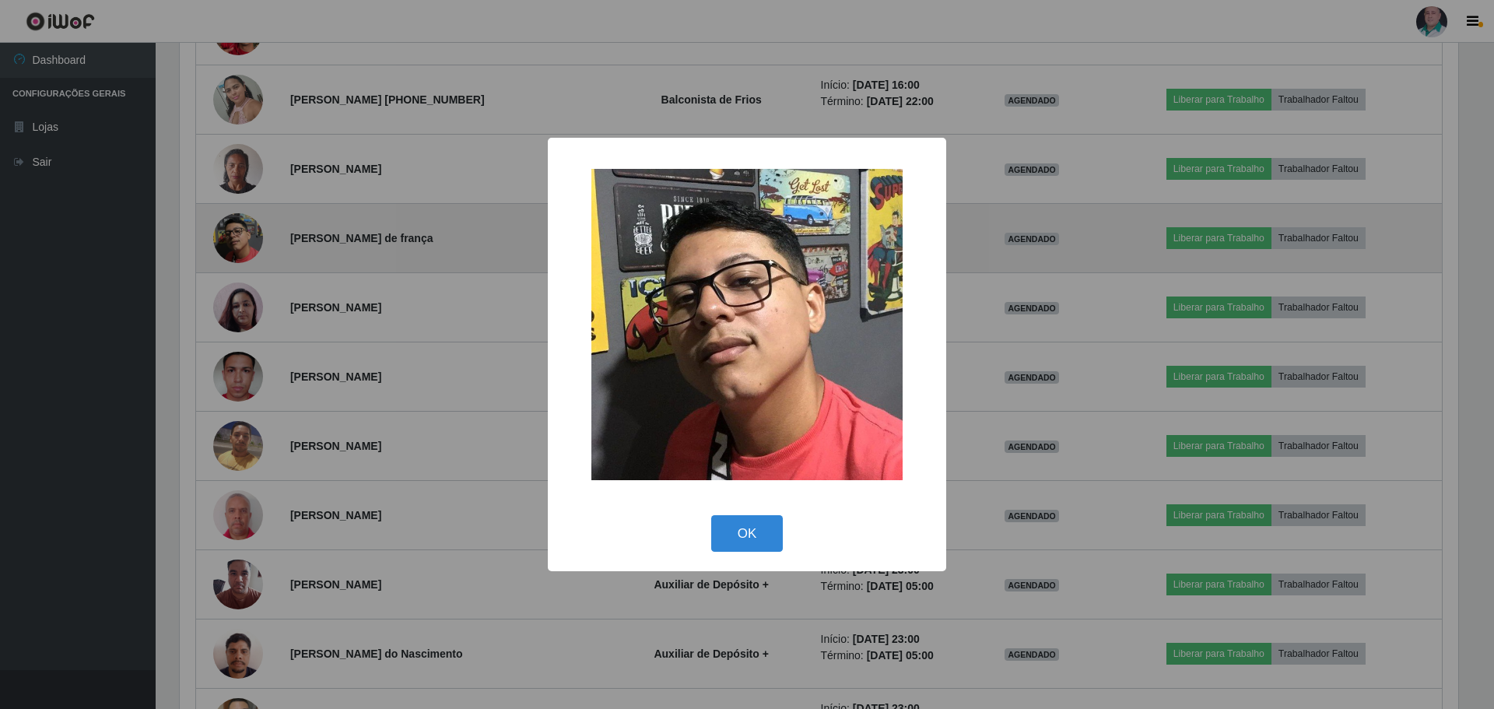
click at [234, 253] on div "× OK Cancel" at bounding box center [747, 354] width 1494 height 709
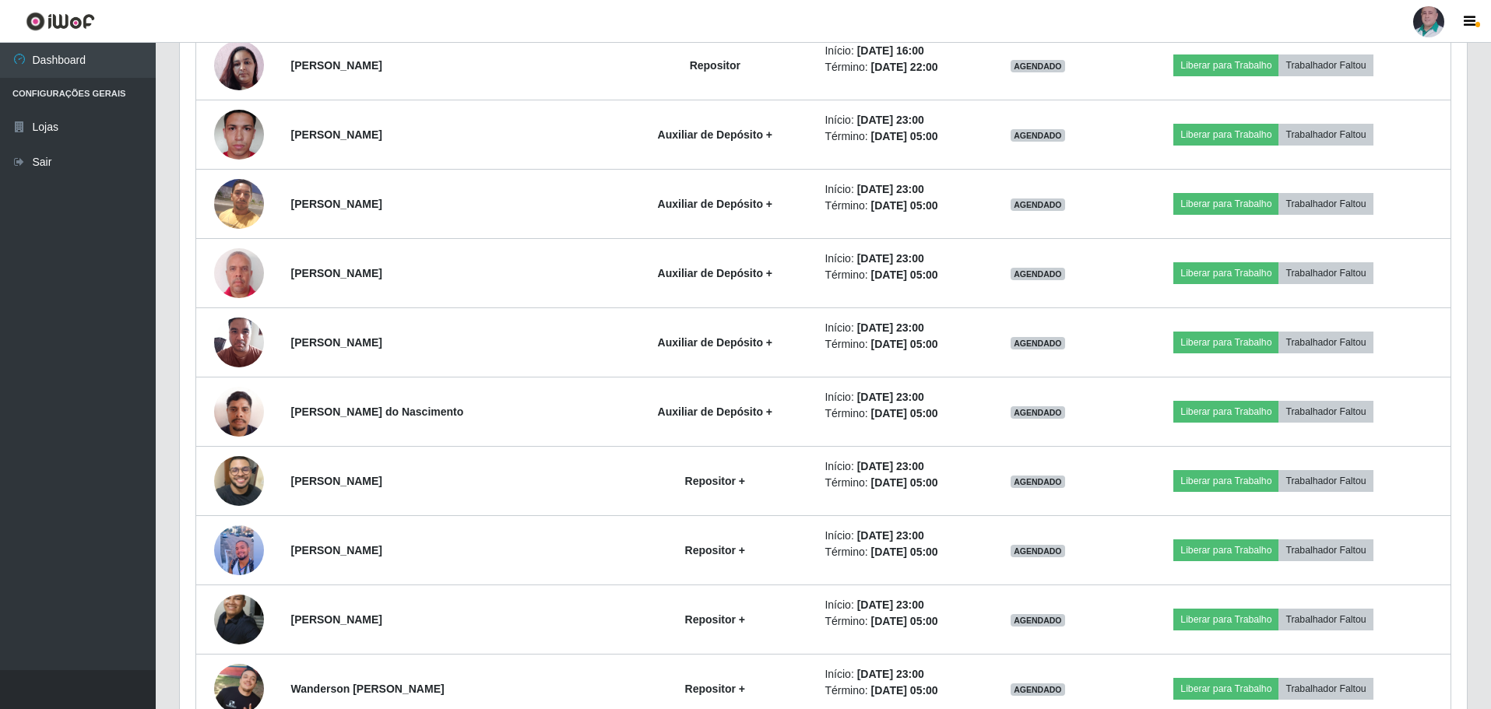
scroll to position [3914, 0]
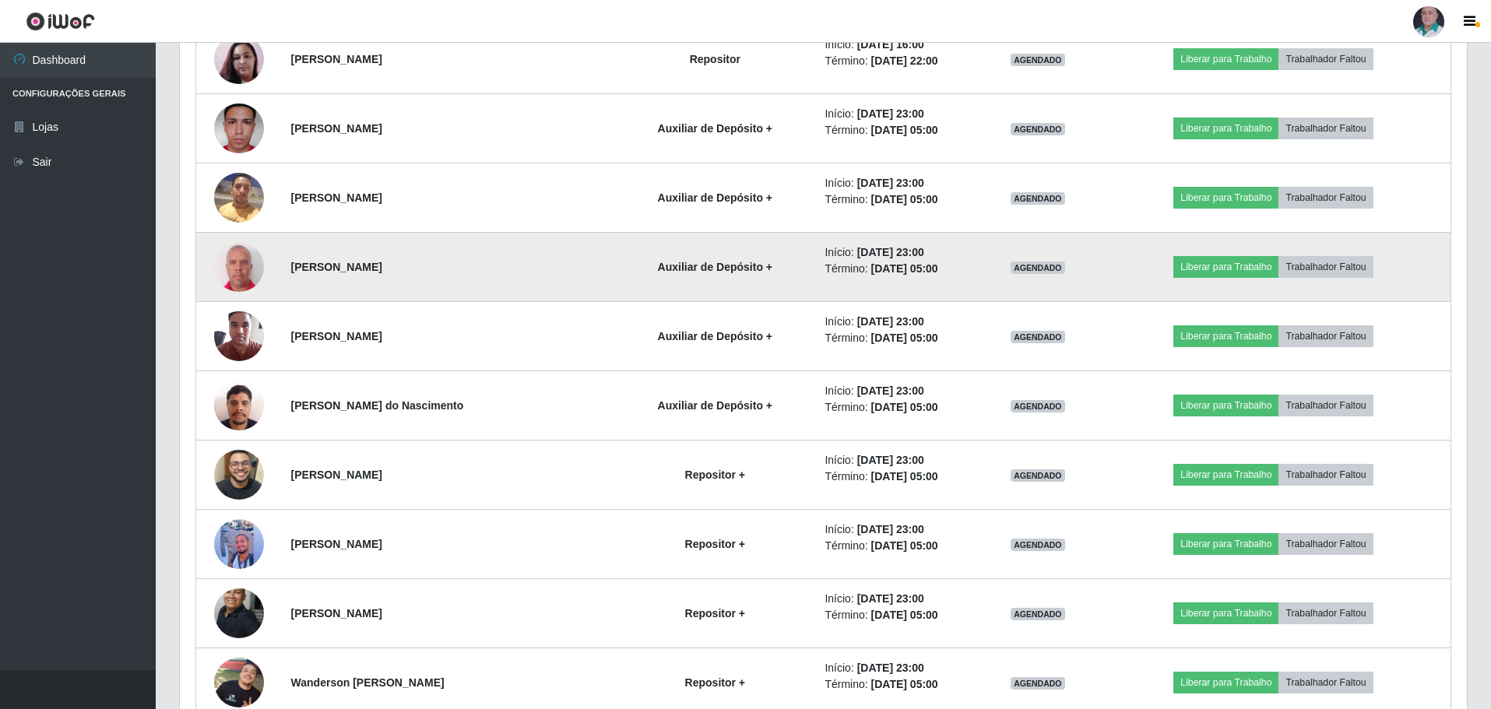
click at [252, 265] on img at bounding box center [239, 266] width 50 height 55
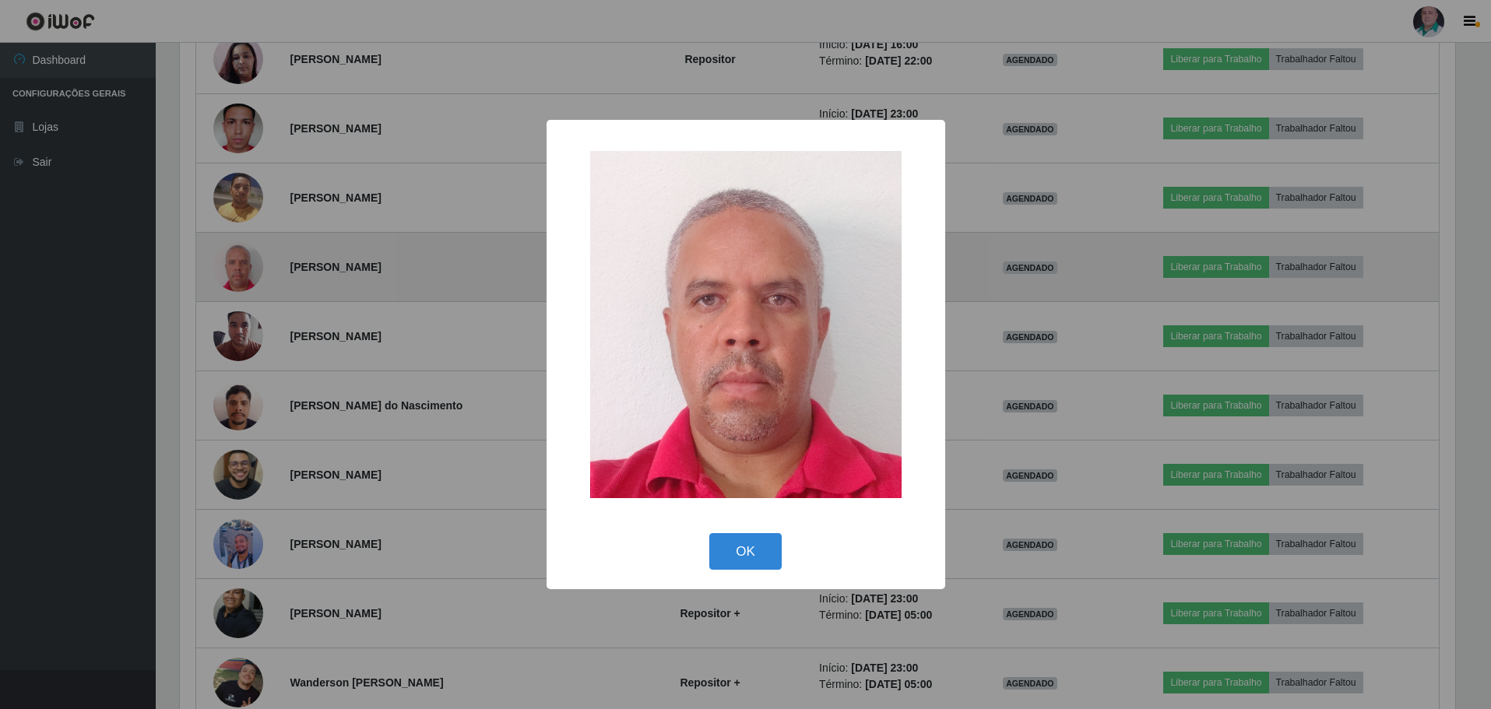
scroll to position [323, 1279]
click at [252, 265] on div "× OK Cancel" at bounding box center [747, 354] width 1494 height 709
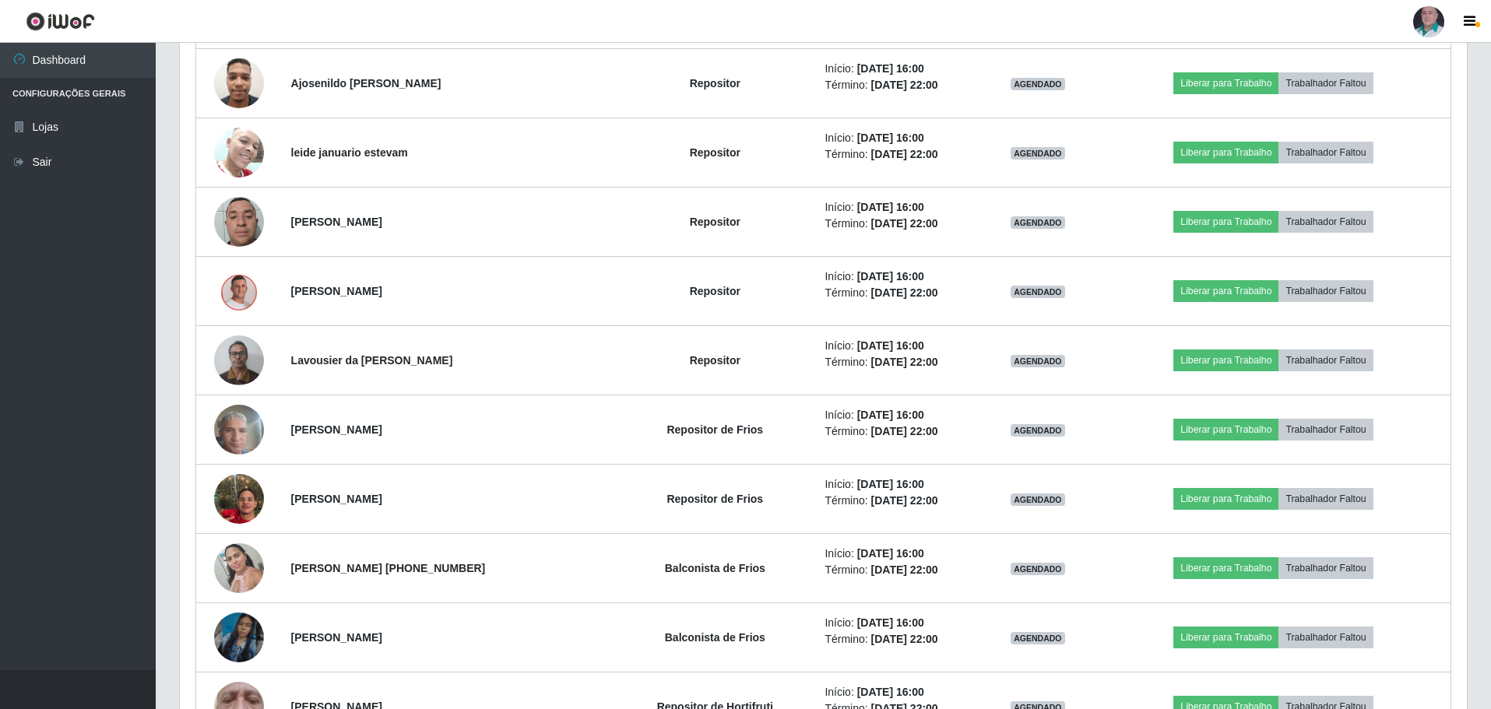
scroll to position [5392, 0]
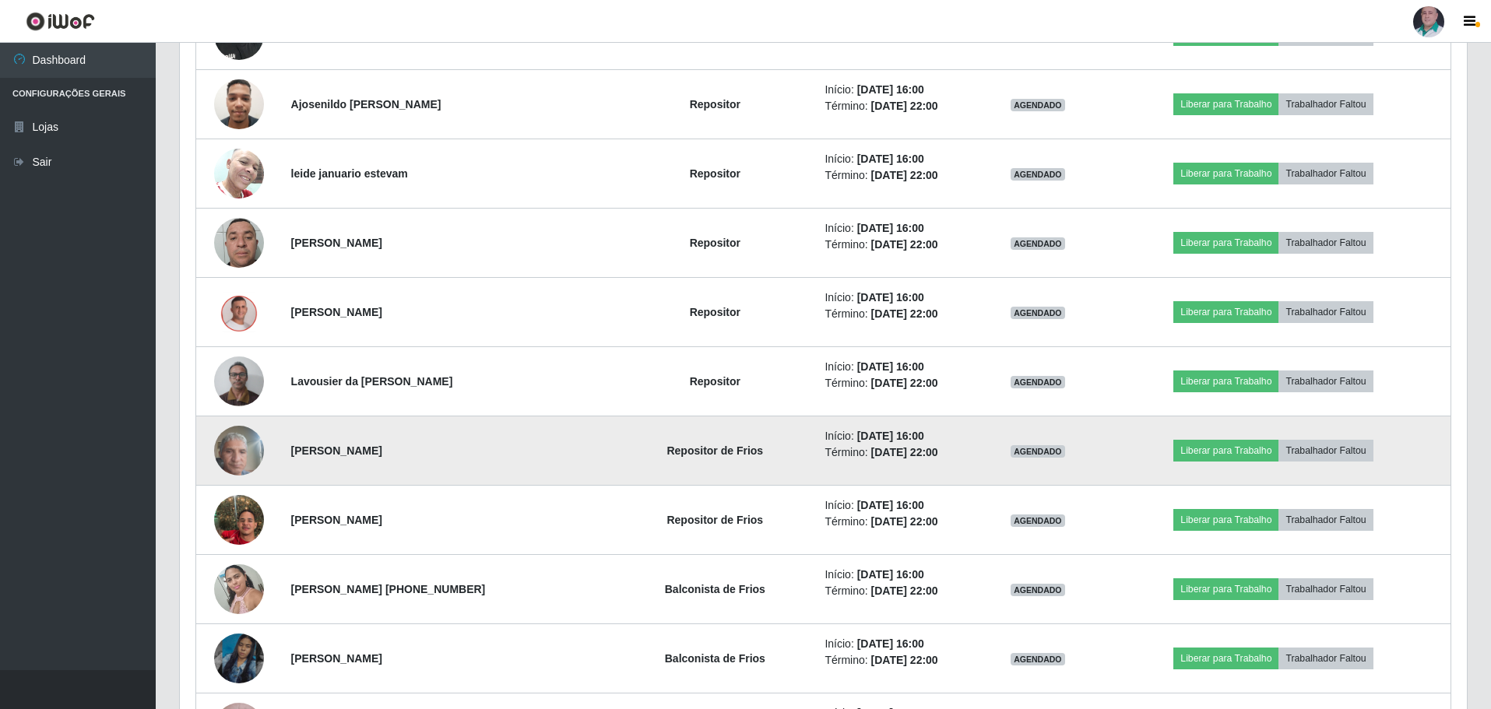
click at [251, 454] on img at bounding box center [239, 450] width 50 height 66
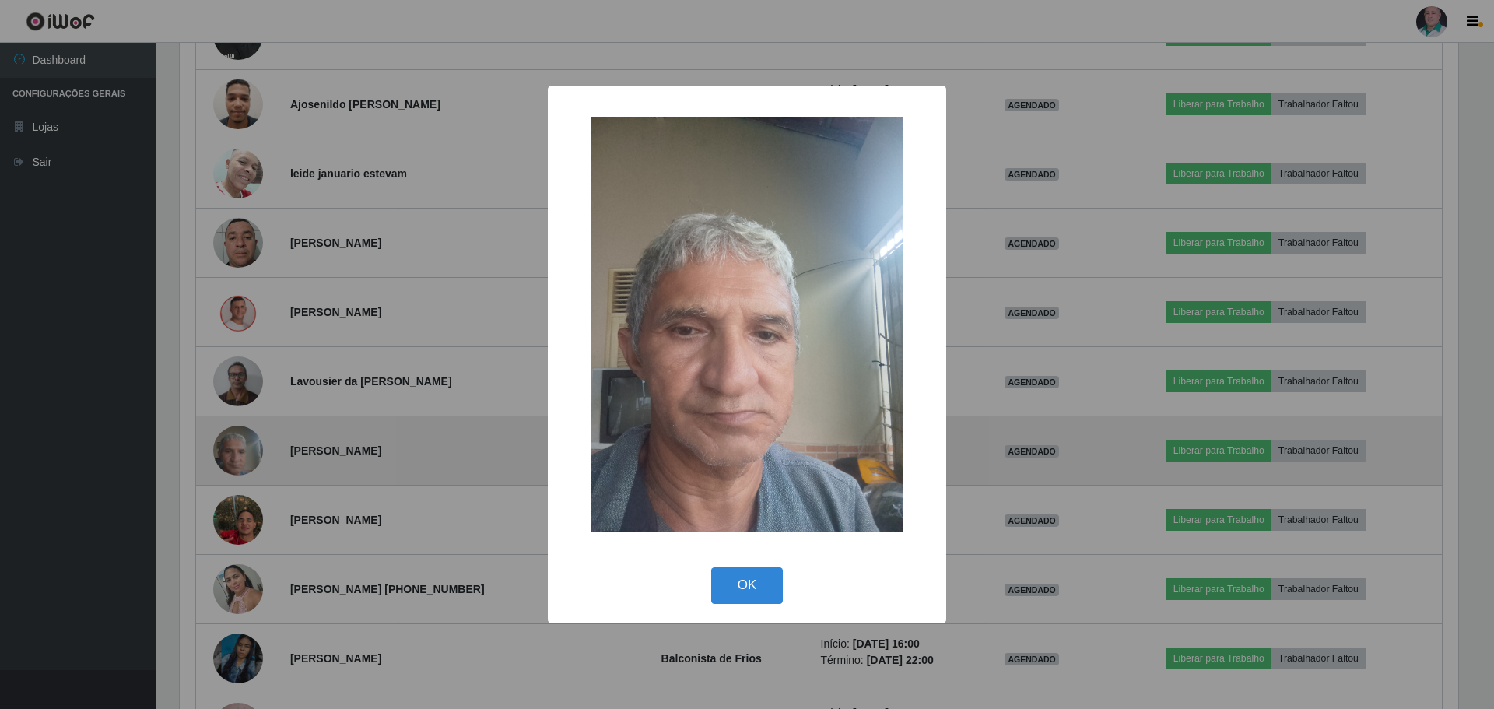
click at [251, 454] on div "× OK Cancel" at bounding box center [747, 354] width 1494 height 709
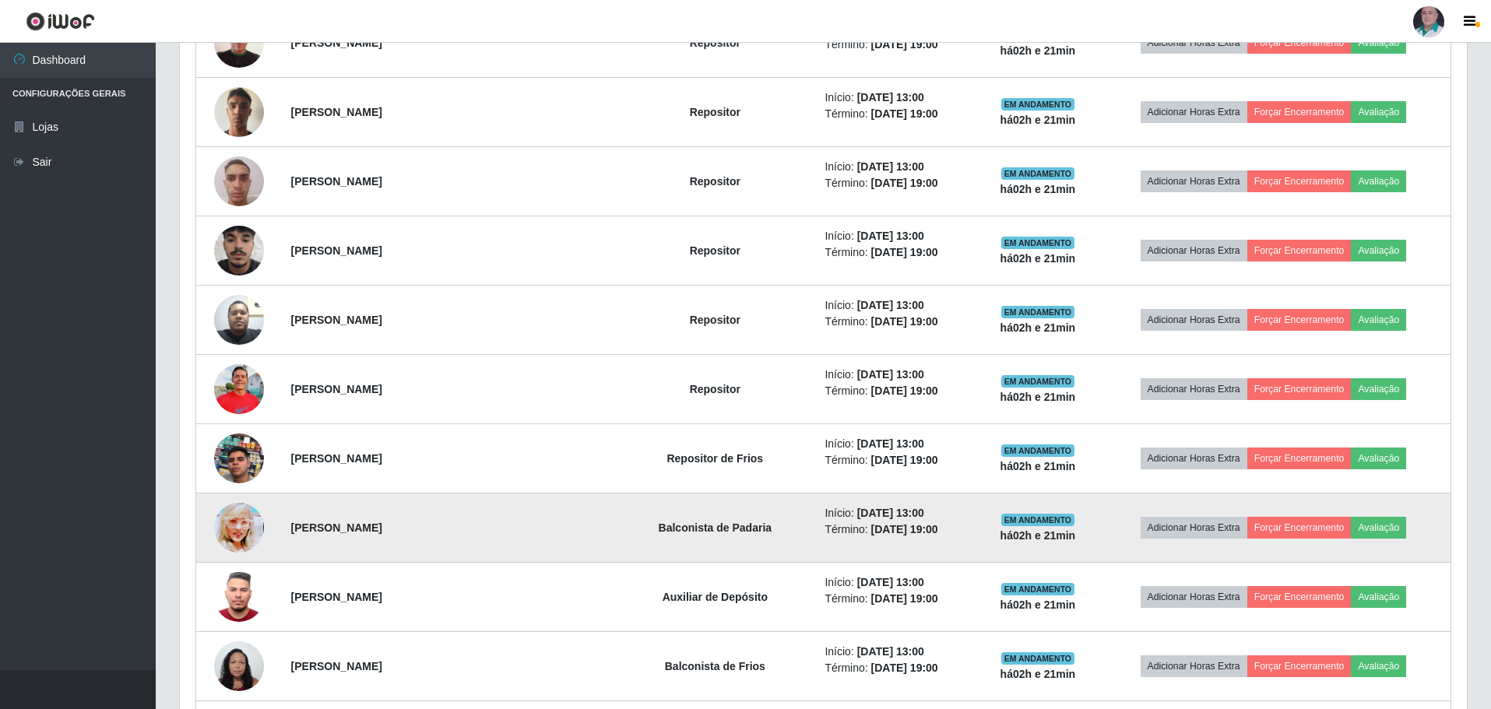
scroll to position [1267, 0]
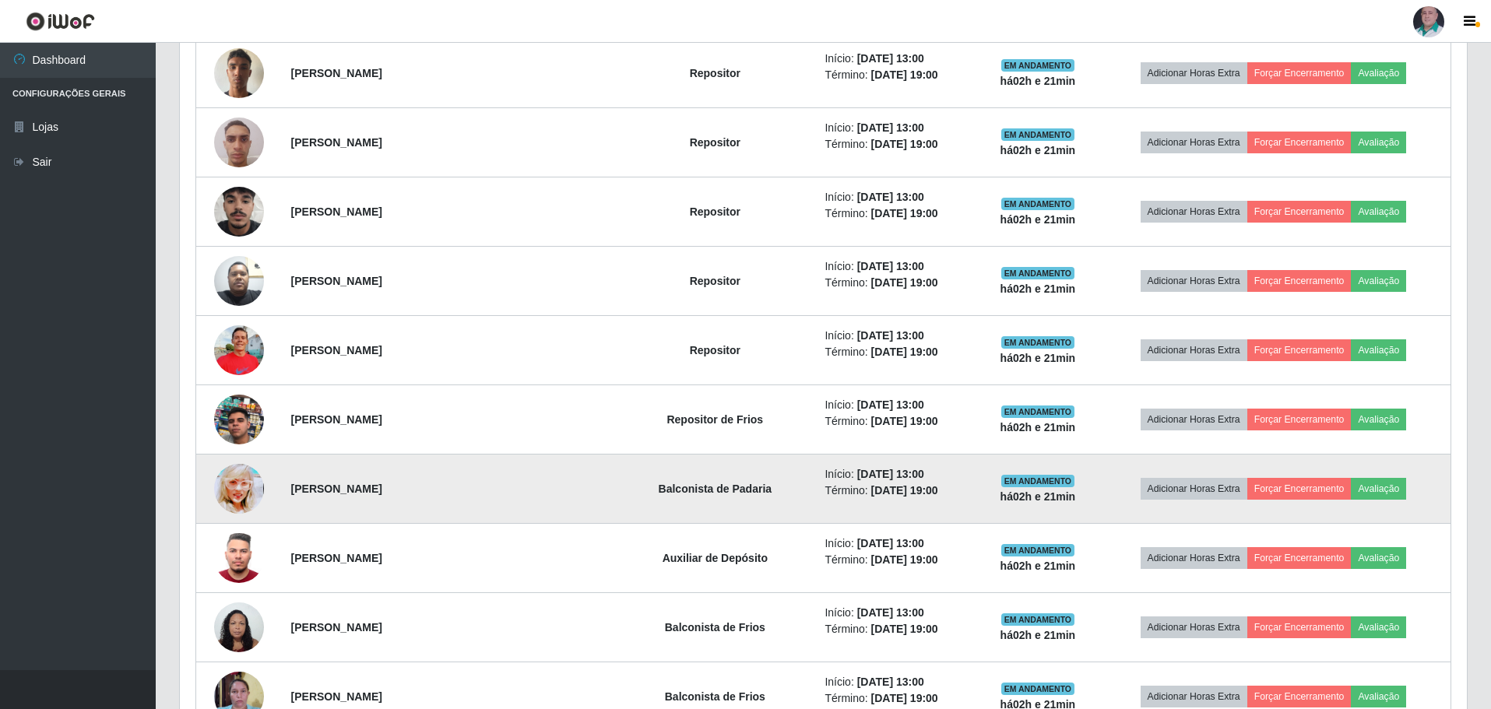
click at [256, 490] on img at bounding box center [239, 489] width 50 height 70
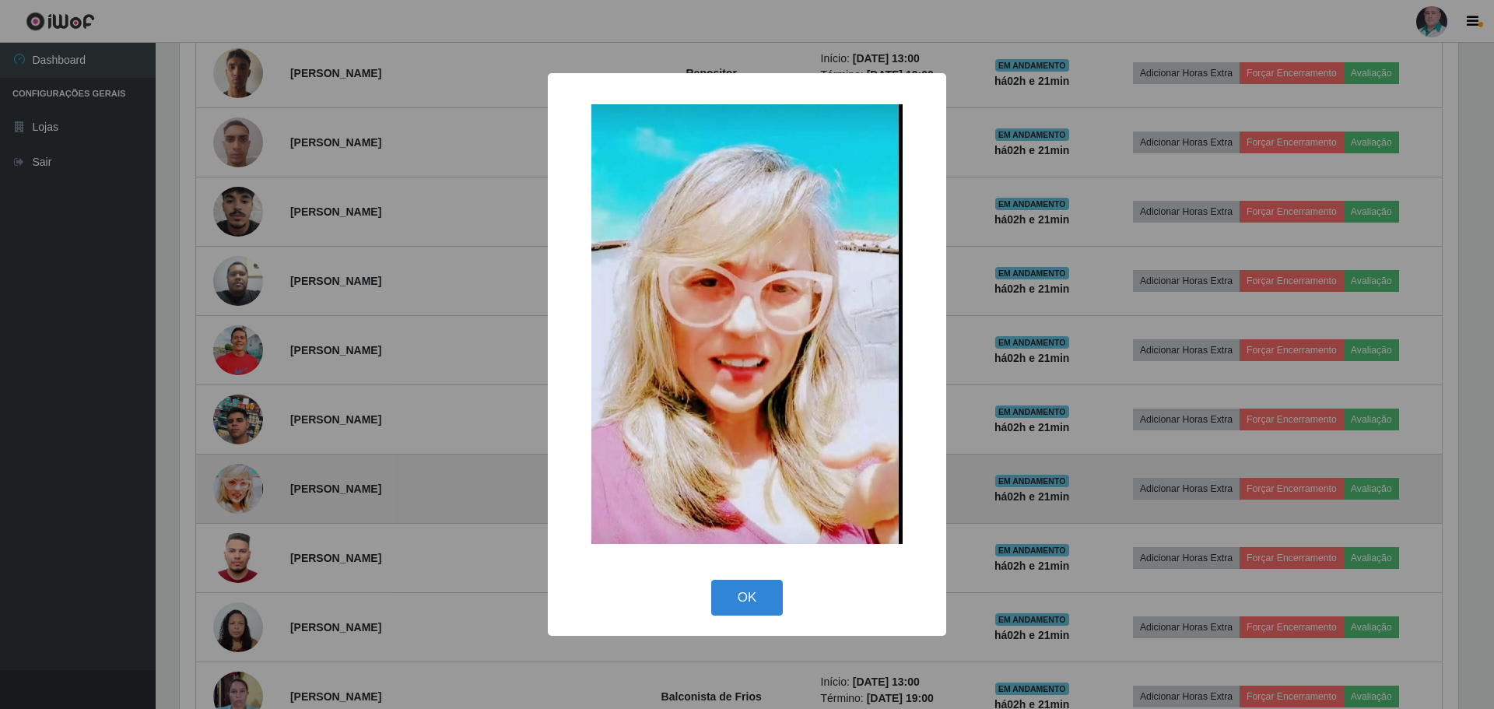
click at [256, 490] on div "× OK Cancel" at bounding box center [747, 354] width 1494 height 709
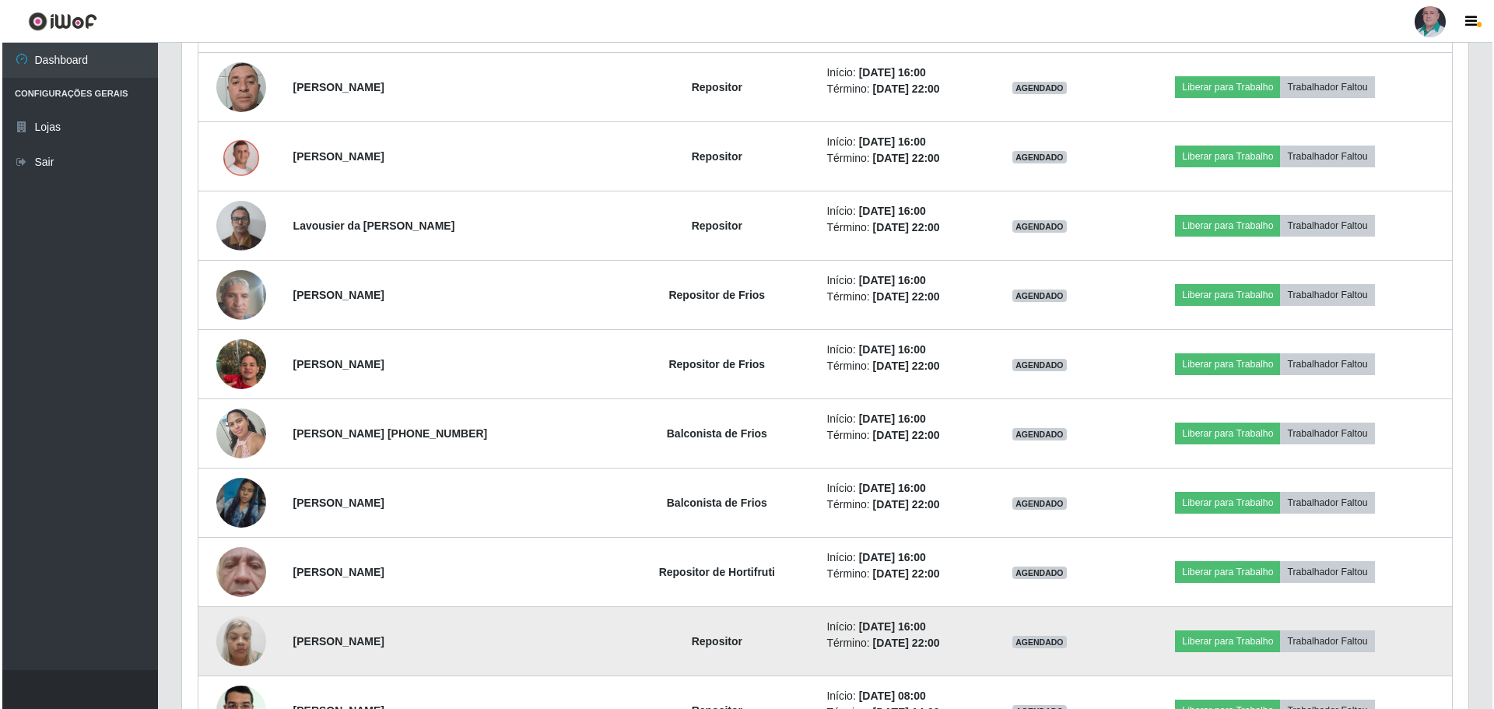
scroll to position [5470, 0]
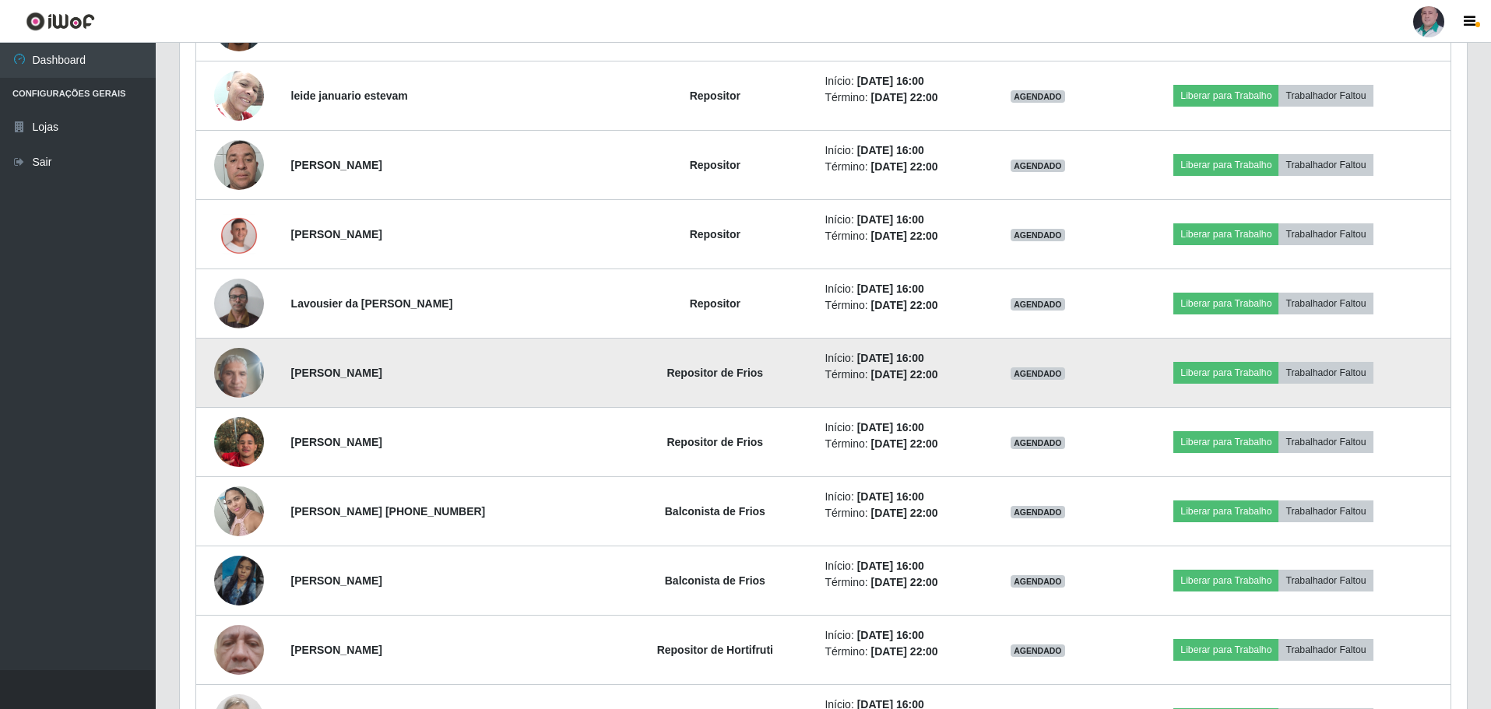
click at [227, 378] on img at bounding box center [239, 372] width 50 height 66
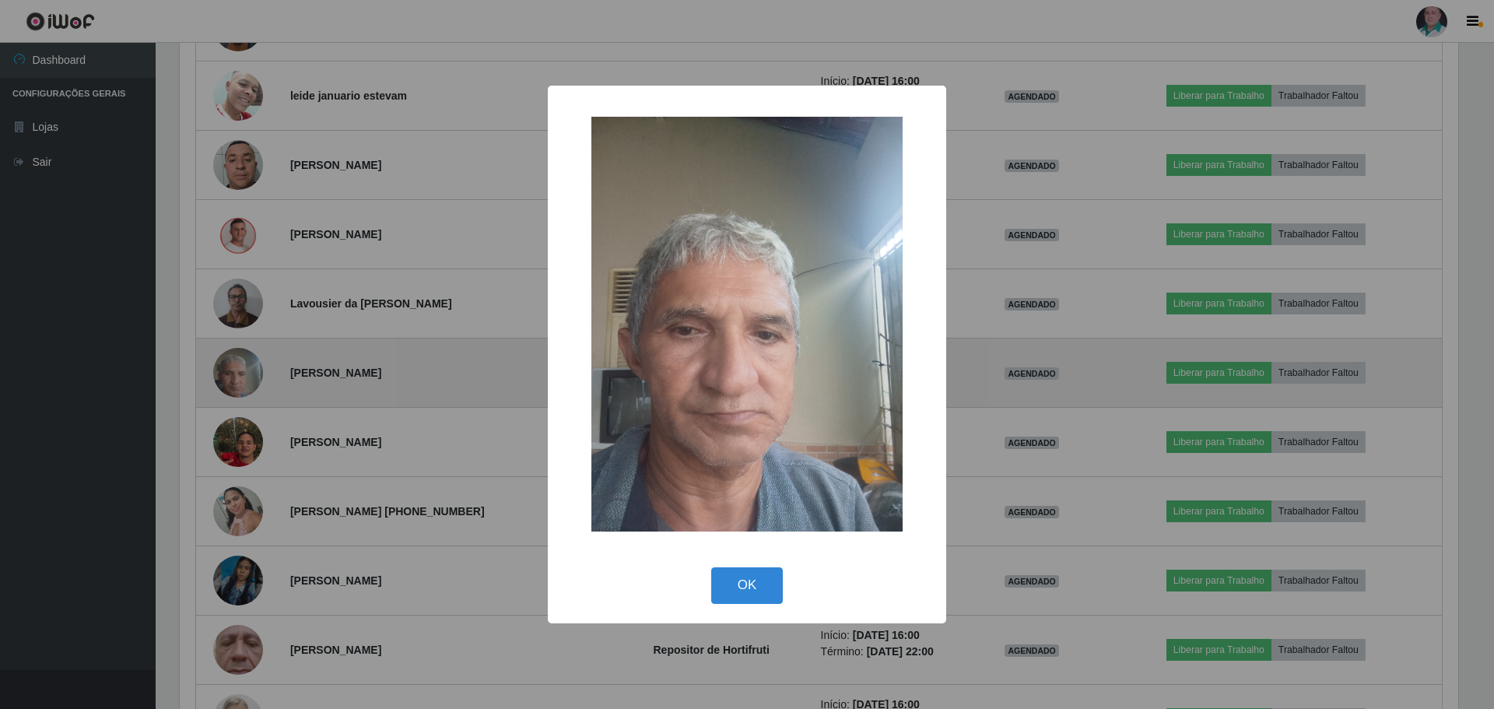
click at [227, 378] on div "× OK Cancel" at bounding box center [747, 354] width 1494 height 709
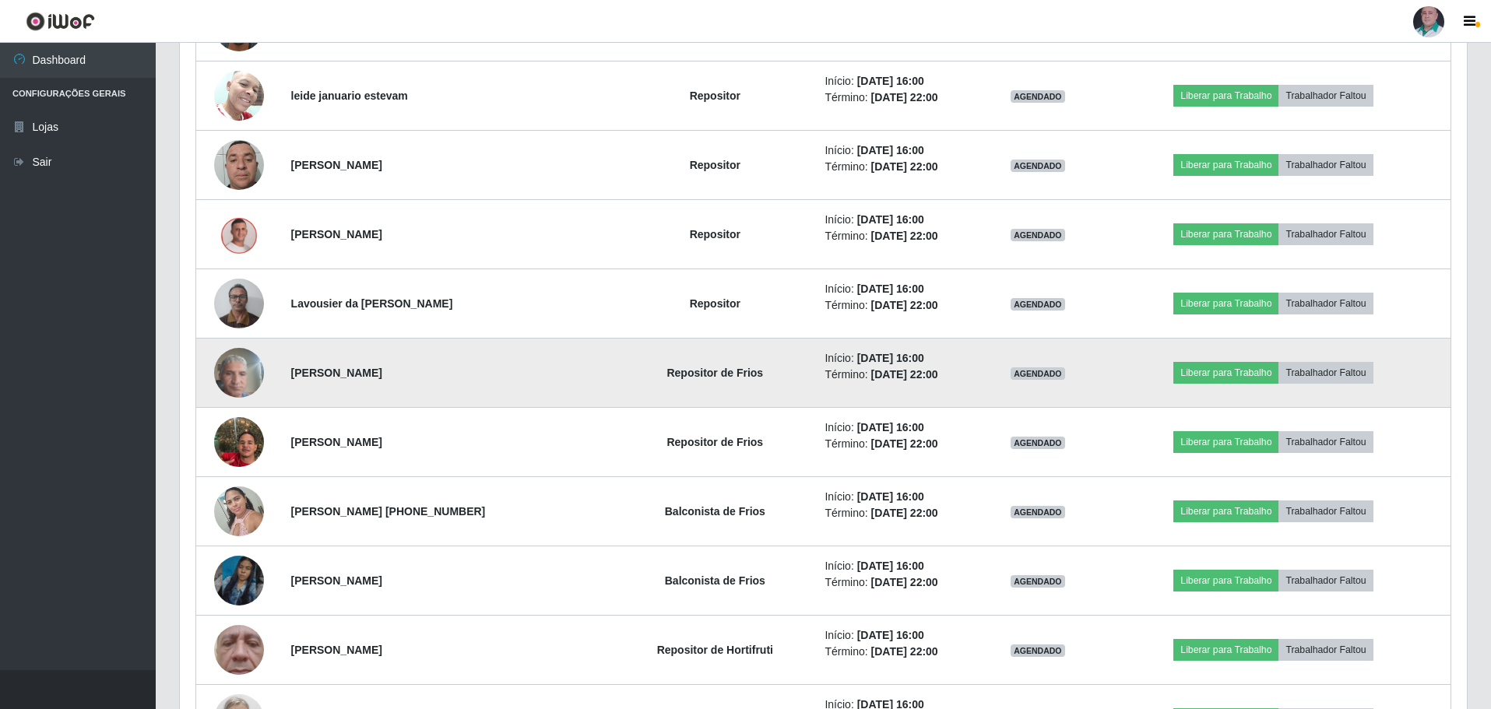
scroll to position [323, 1287]
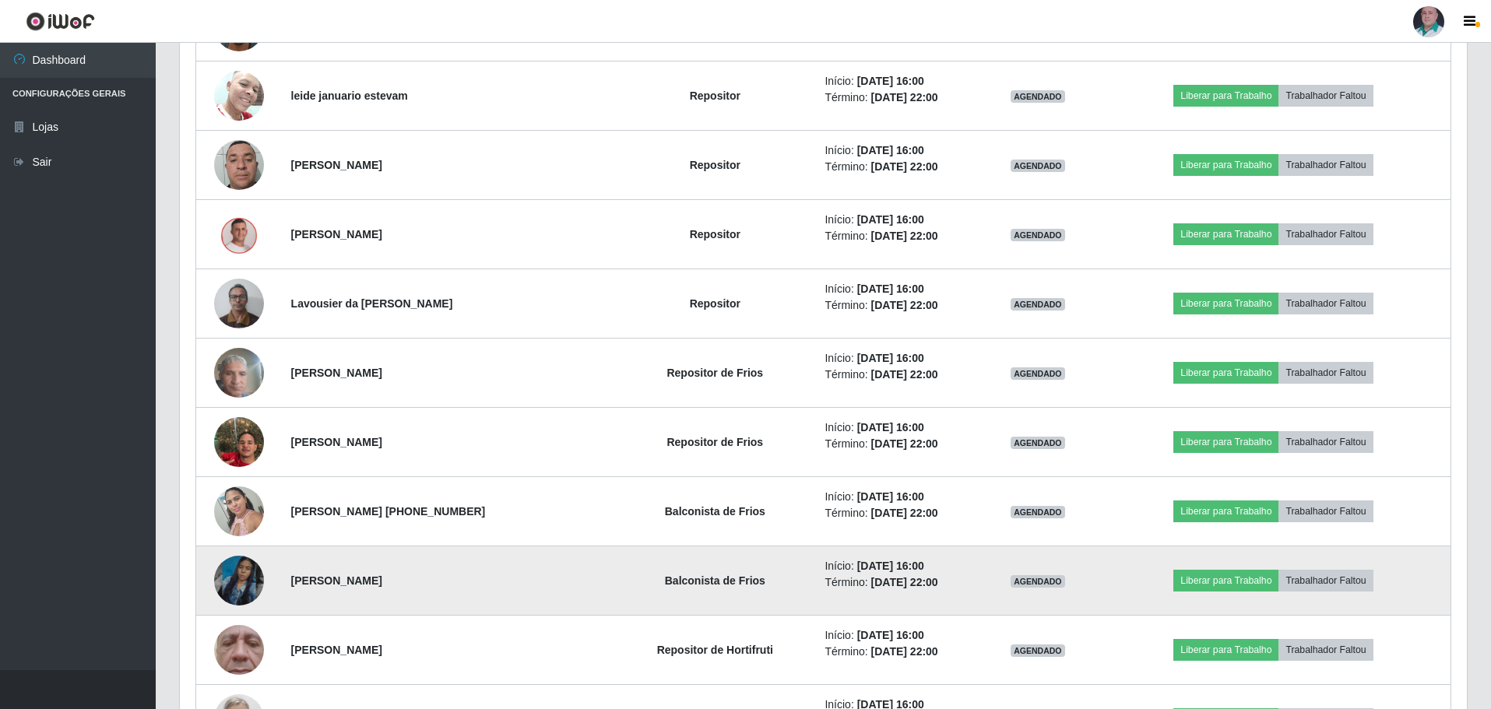
click at [241, 578] on img at bounding box center [239, 580] width 50 height 89
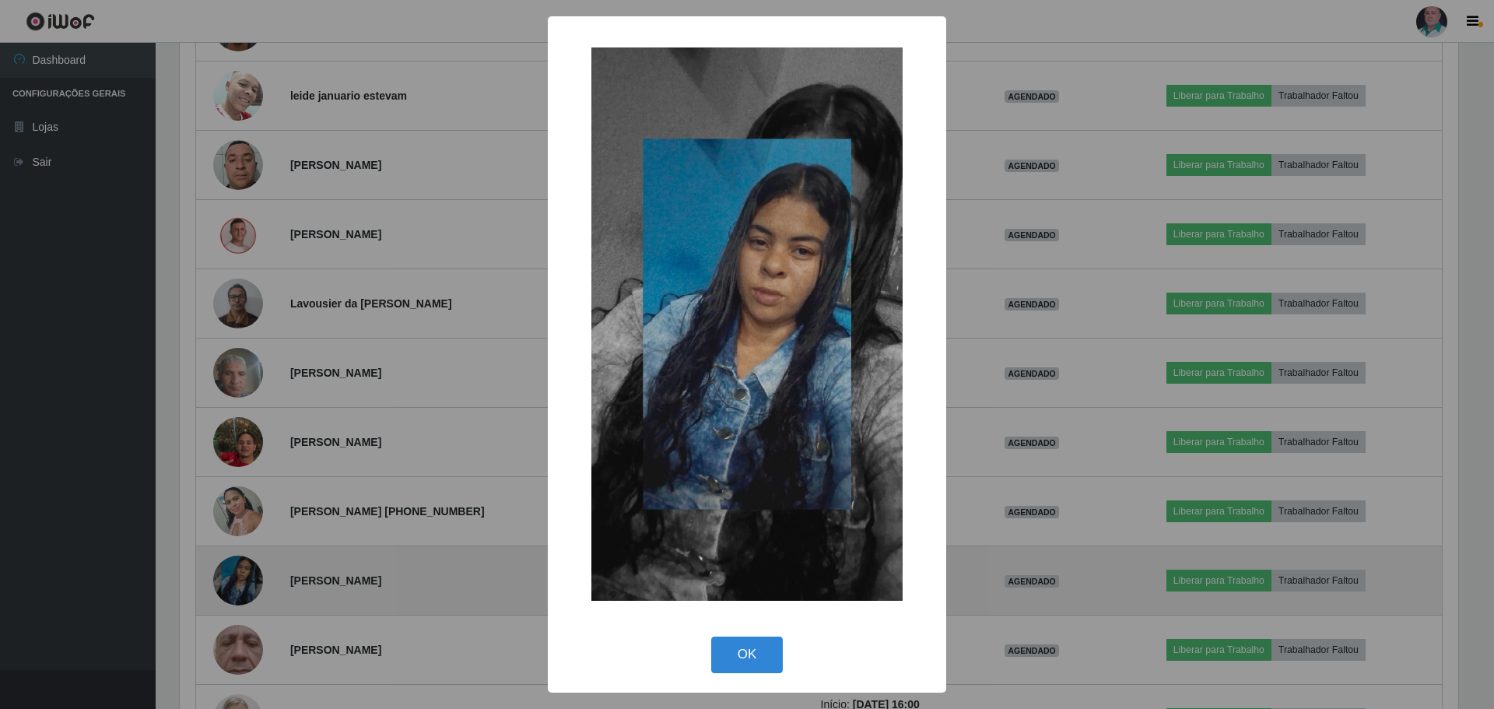
click at [241, 578] on div "× OK Cancel" at bounding box center [747, 354] width 1494 height 709
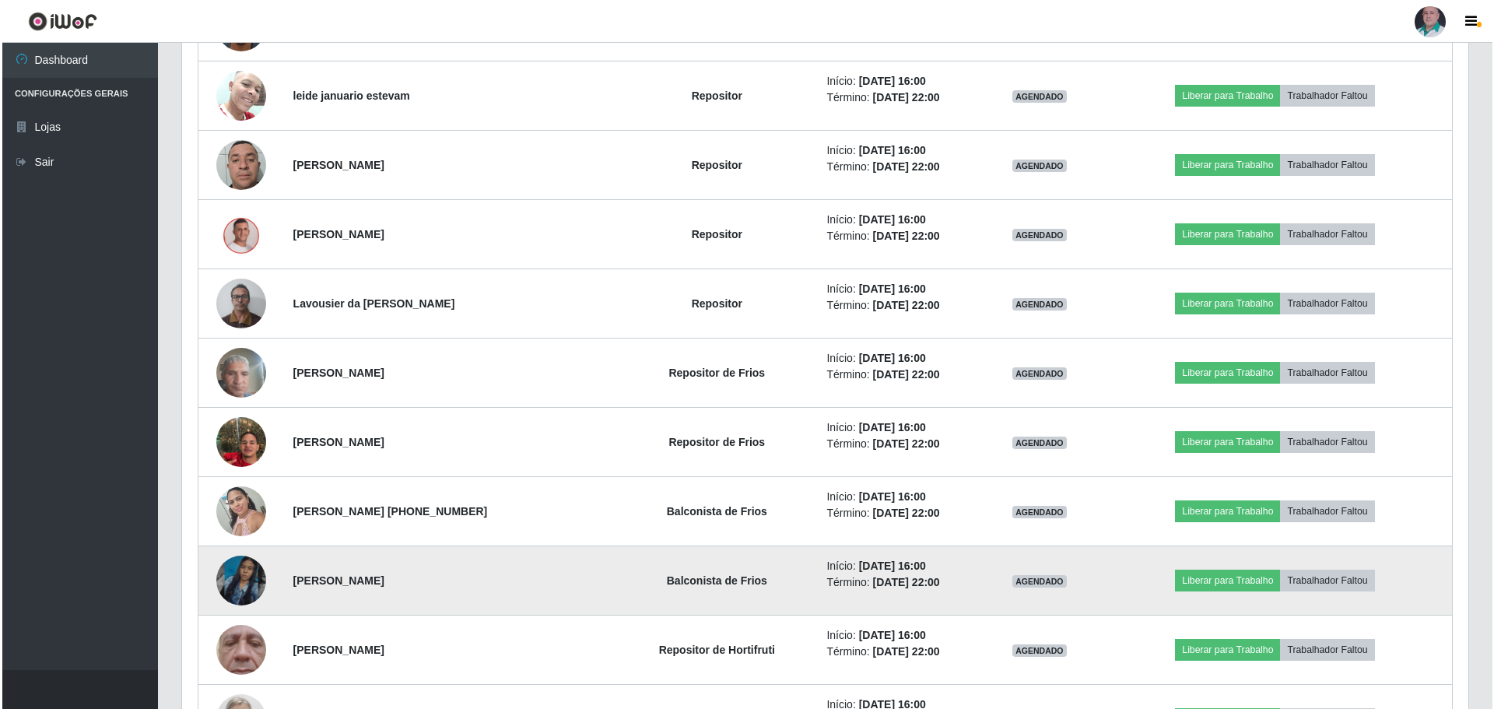
scroll to position [323, 1287]
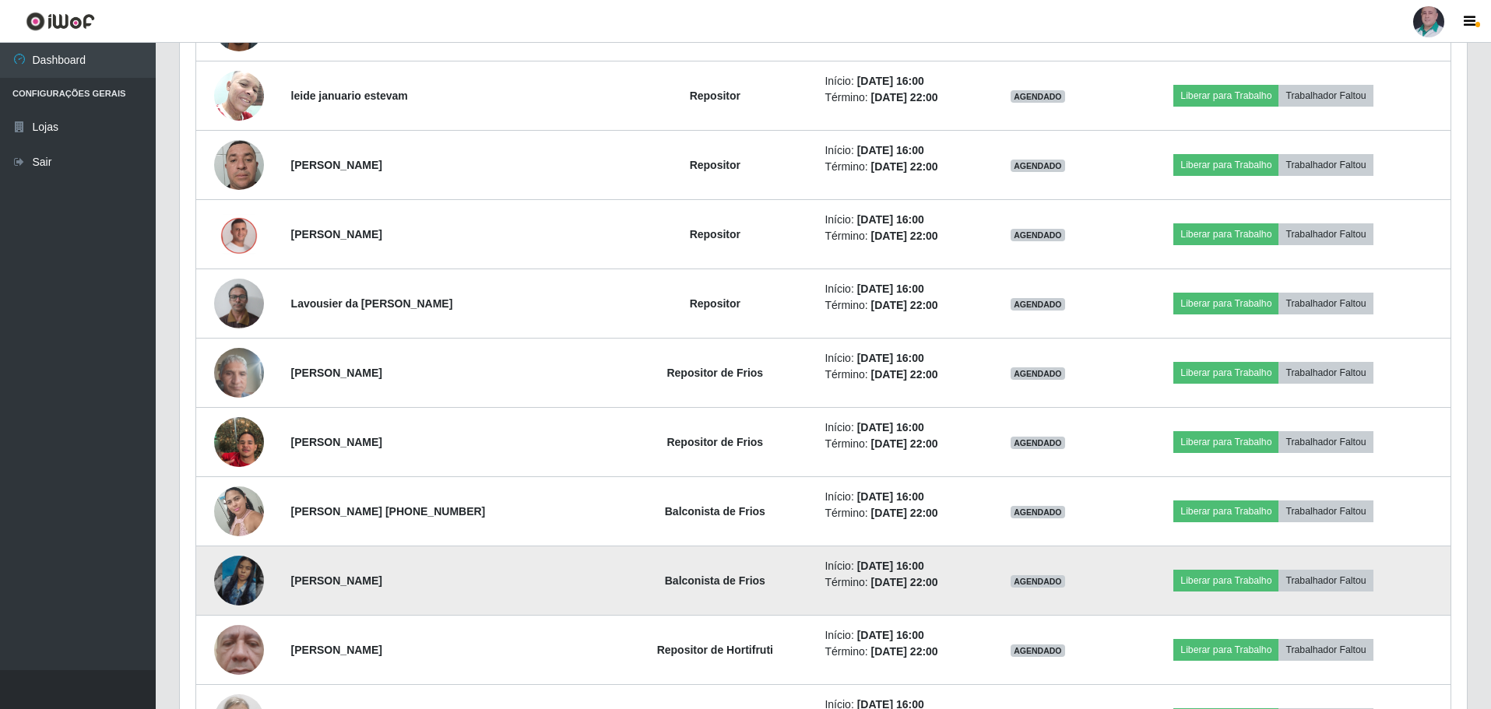
click at [253, 578] on img at bounding box center [239, 580] width 50 height 89
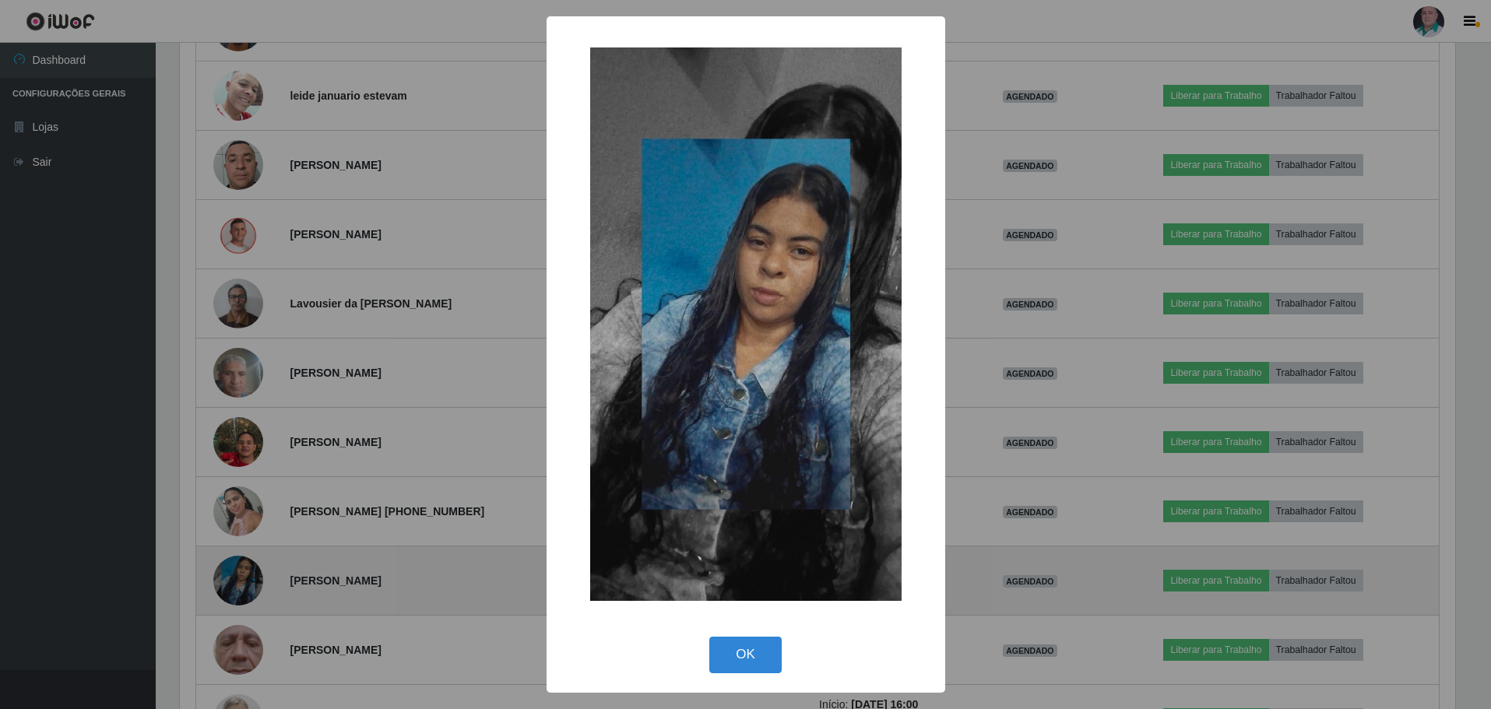
scroll to position [323, 1279]
click at [253, 578] on div "× OK Cancel" at bounding box center [747, 354] width 1494 height 709
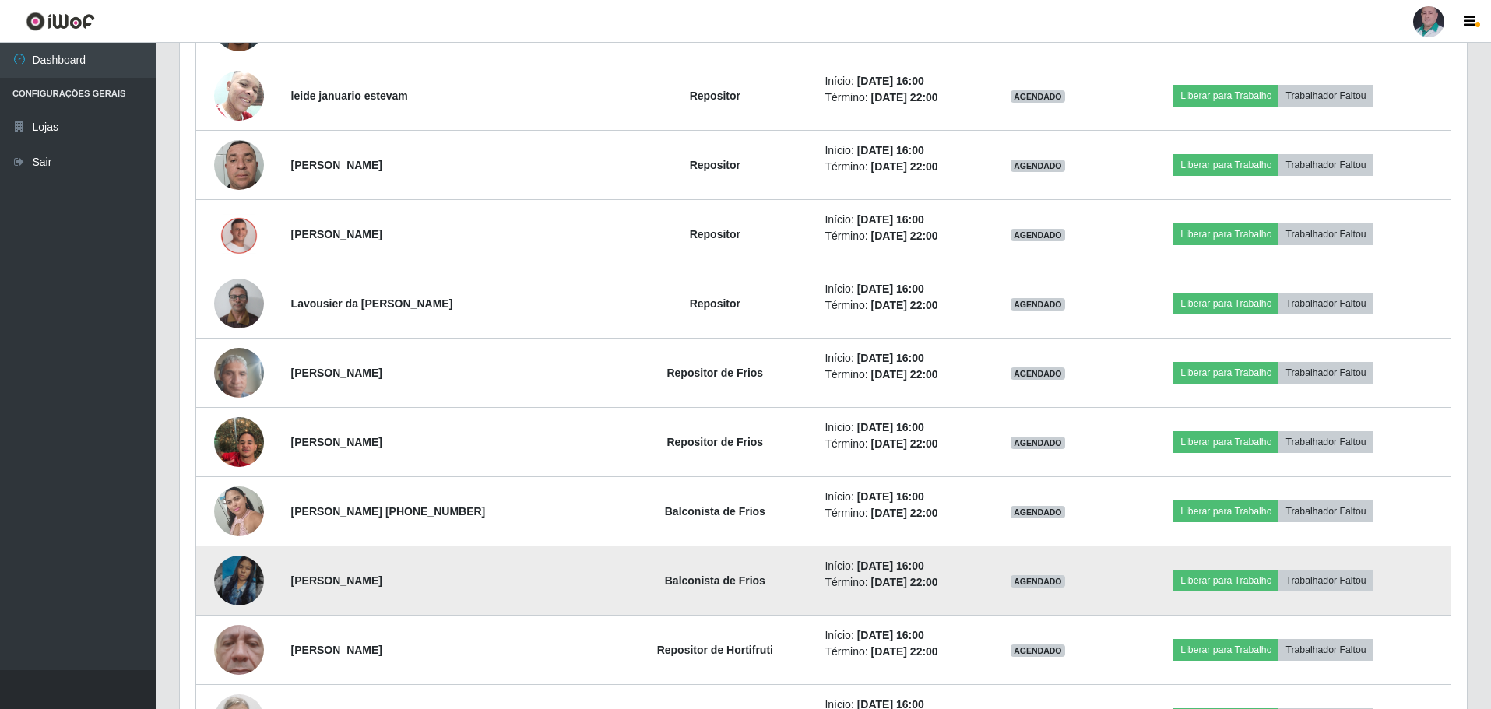
scroll to position [323, 1287]
